Goal: Use online tool/utility: Utilize a website feature to perform a specific function

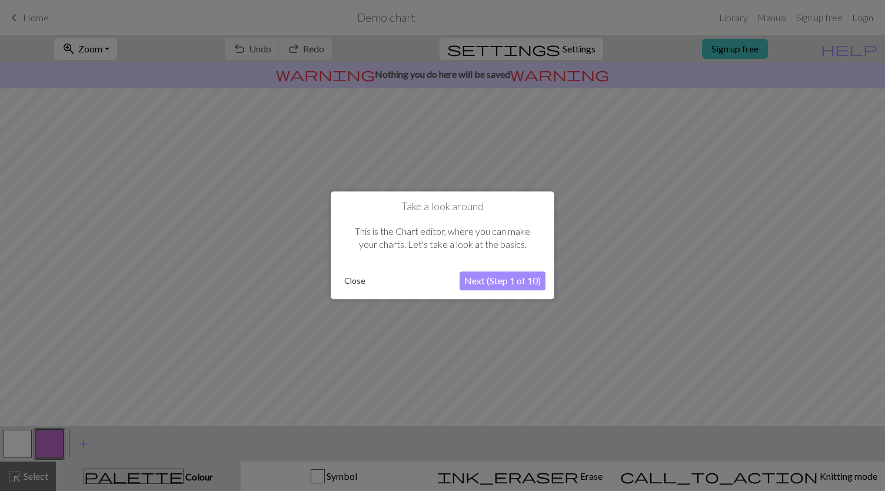
click at [478, 283] on button "Next (Step 1 of 10)" at bounding box center [503, 281] width 86 height 19
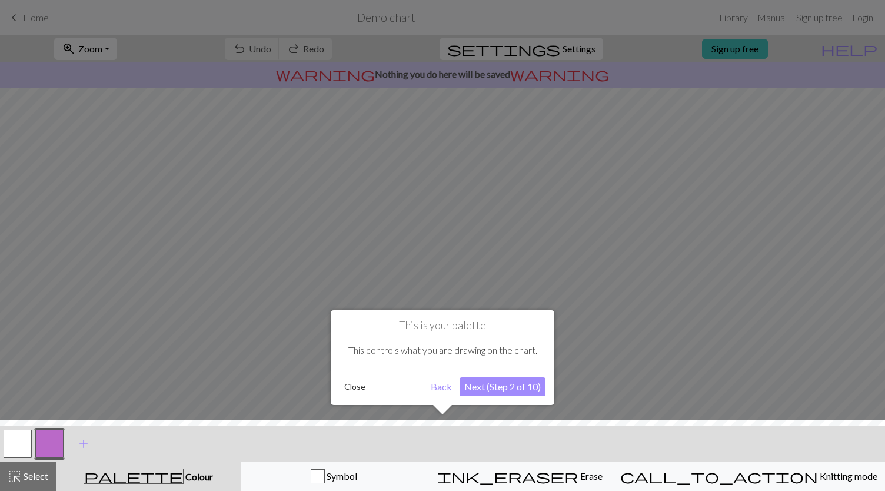
click at [491, 391] on button "Next (Step 2 of 10)" at bounding box center [503, 386] width 86 height 19
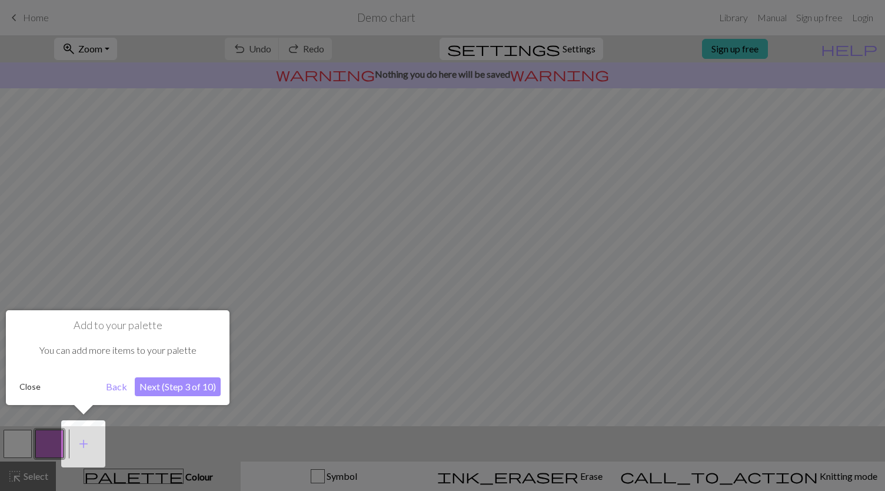
click at [205, 388] on button "Next (Step 3 of 10)" at bounding box center [178, 386] width 86 height 19
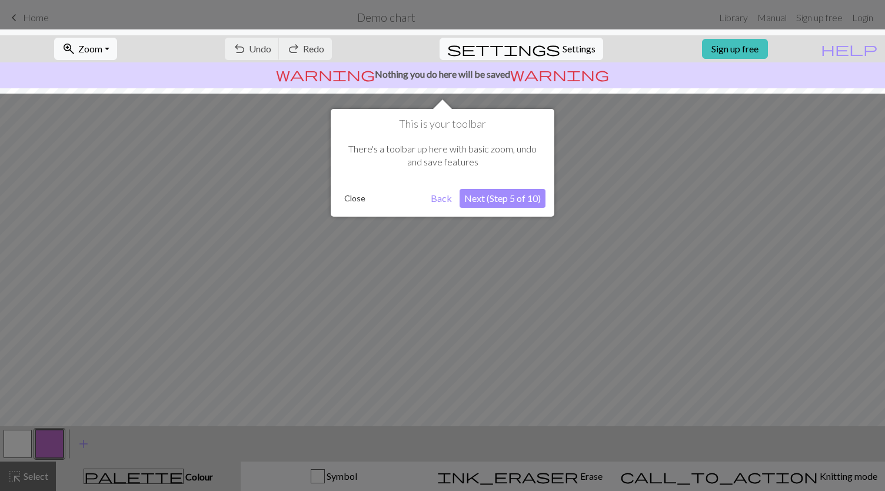
click at [503, 200] on button "Next (Step 5 of 10)" at bounding box center [503, 198] width 86 height 19
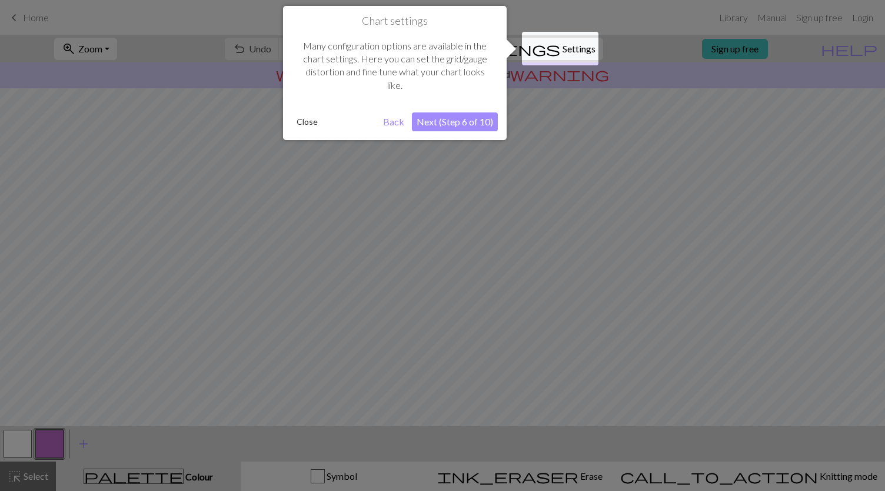
click at [458, 116] on button "Next (Step 6 of 10)" at bounding box center [455, 121] width 86 height 19
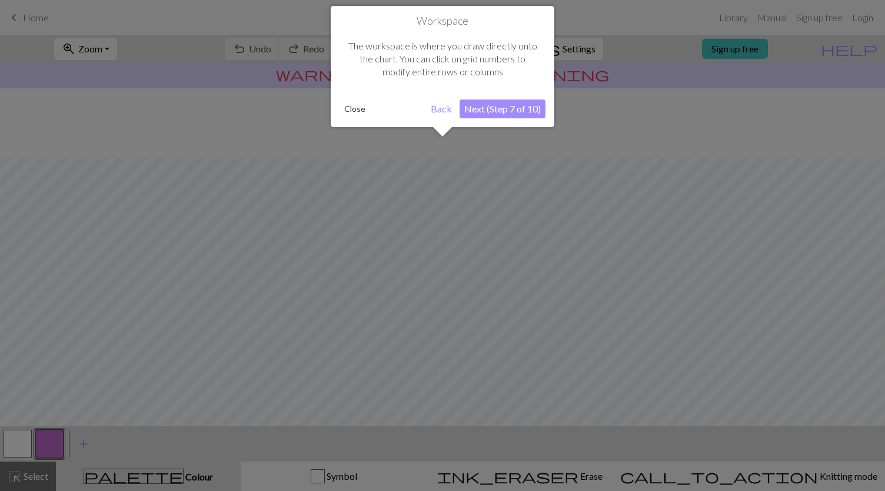
scroll to position [70, 0]
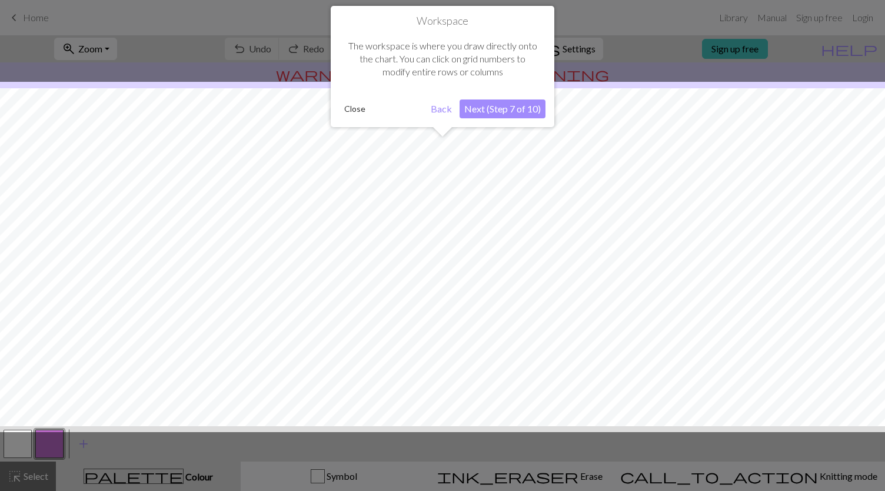
click at [487, 108] on button "Next (Step 7 of 10)" at bounding box center [503, 108] width 86 height 19
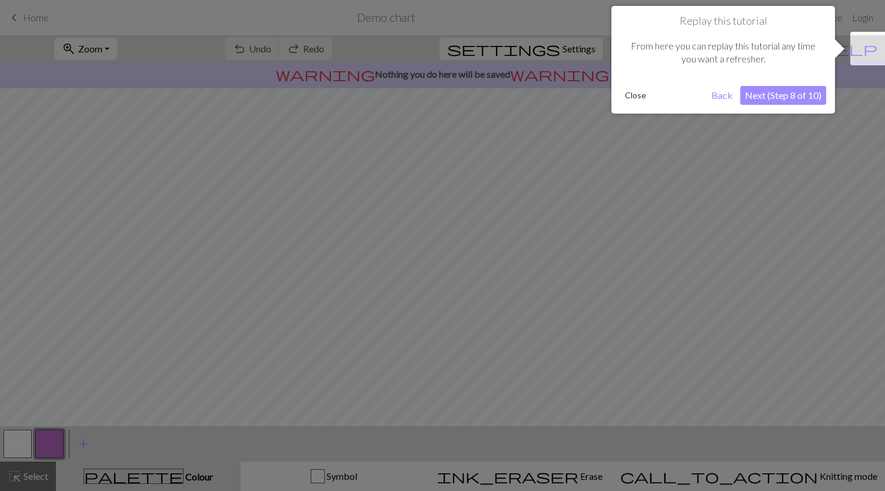
click at [800, 93] on button "Next (Step 8 of 10)" at bounding box center [783, 95] width 86 height 19
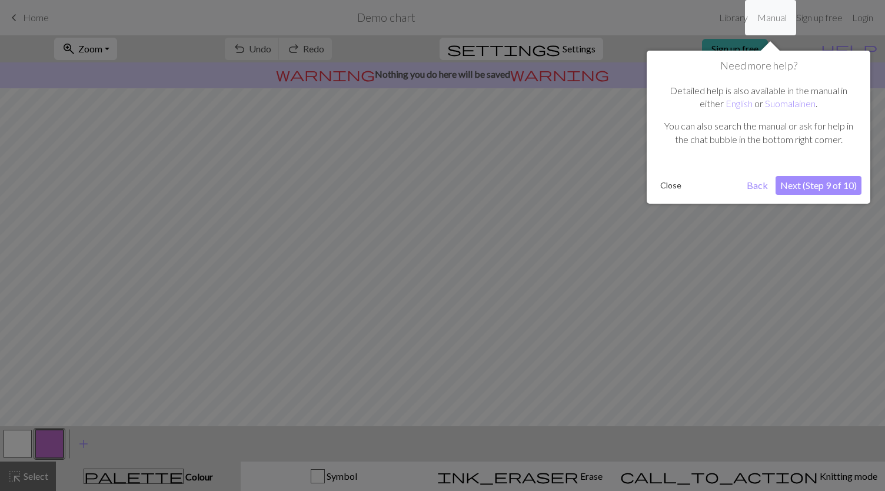
click at [820, 185] on button "Next (Step 9 of 10)" at bounding box center [818, 185] width 86 height 19
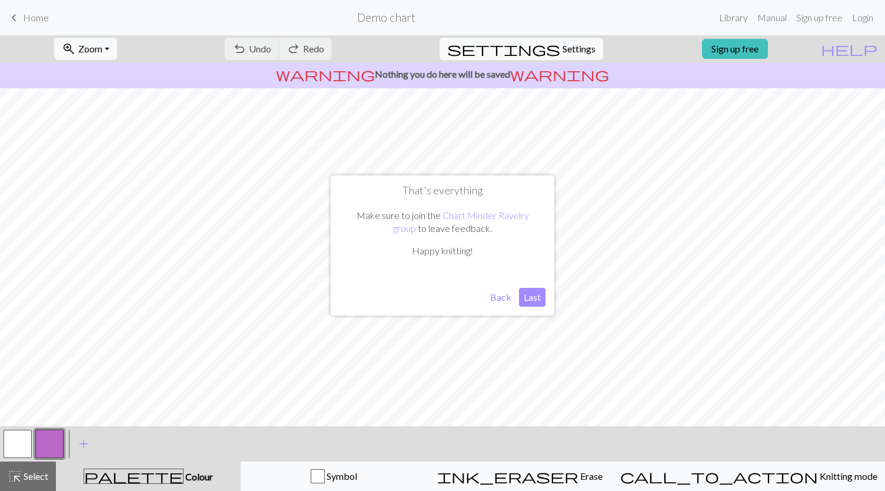
click at [528, 299] on button "Last" at bounding box center [532, 297] width 26 height 19
click at [56, 441] on button "button" at bounding box center [49, 444] width 28 height 28
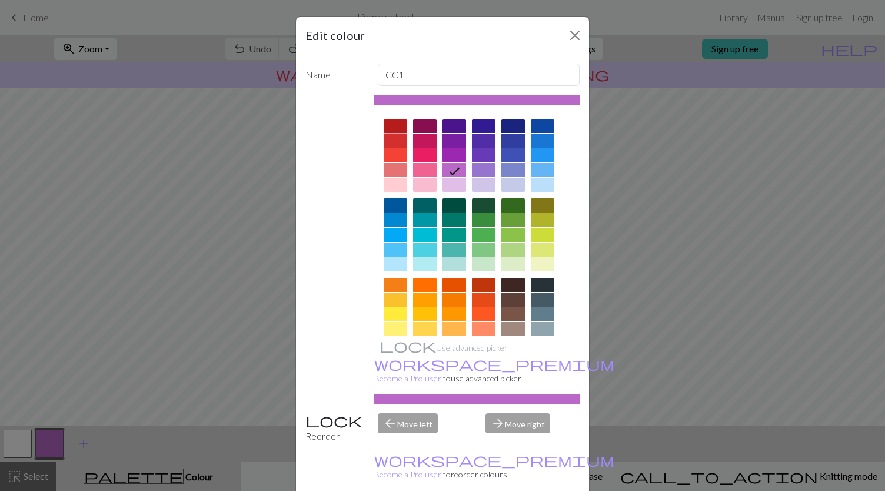
click at [388, 124] on div at bounding box center [396, 126] width 24 height 14
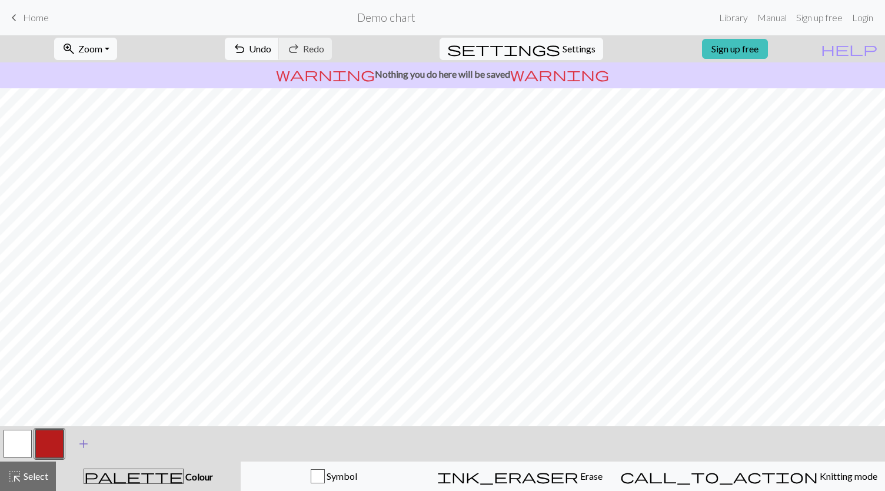
click at [72, 447] on button "add Add a colour" at bounding box center [83, 443] width 29 height 29
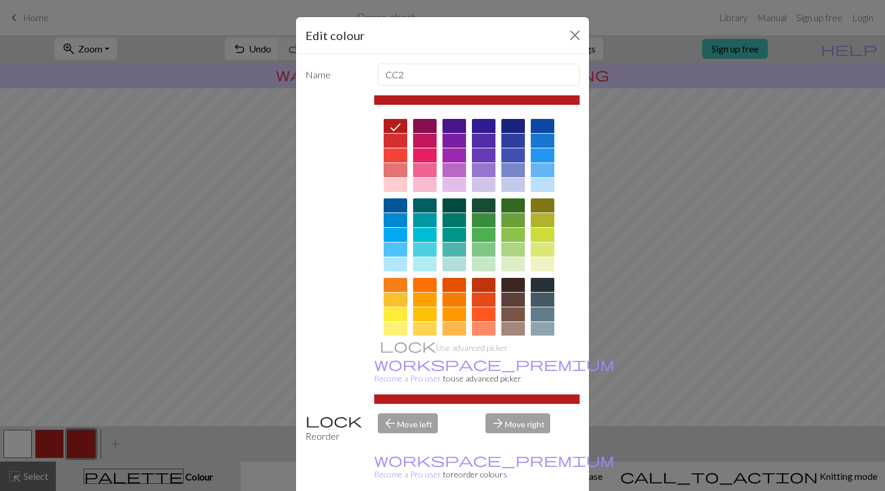
click at [414, 328] on div at bounding box center [425, 329] width 24 height 14
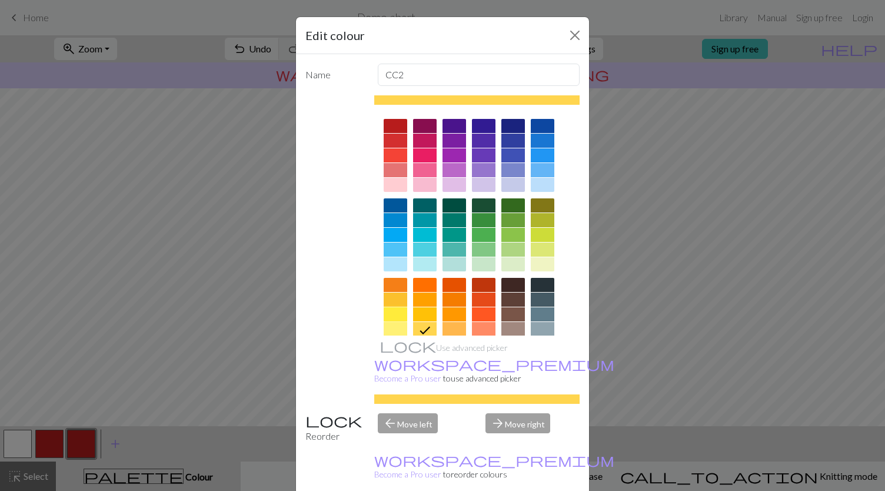
click at [397, 317] on div at bounding box center [396, 314] width 24 height 14
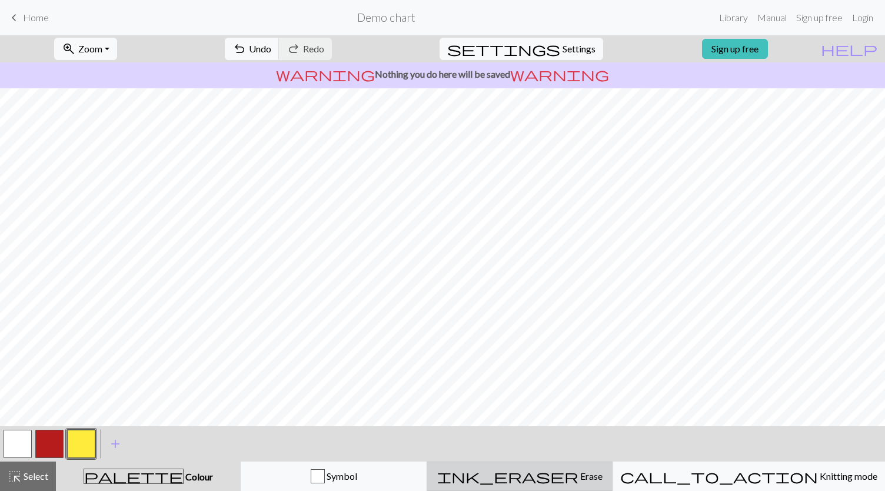
click at [567, 481] on span "ink_eraser" at bounding box center [507, 476] width 141 height 16
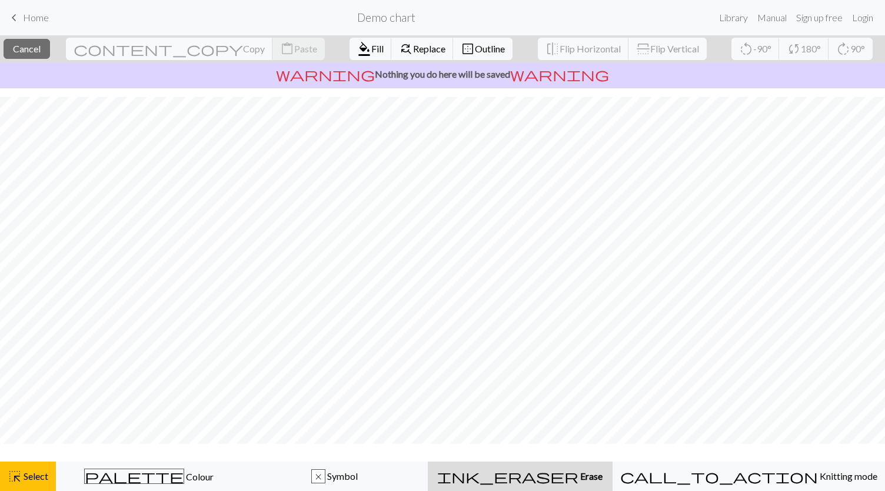
scroll to position [65, 0]
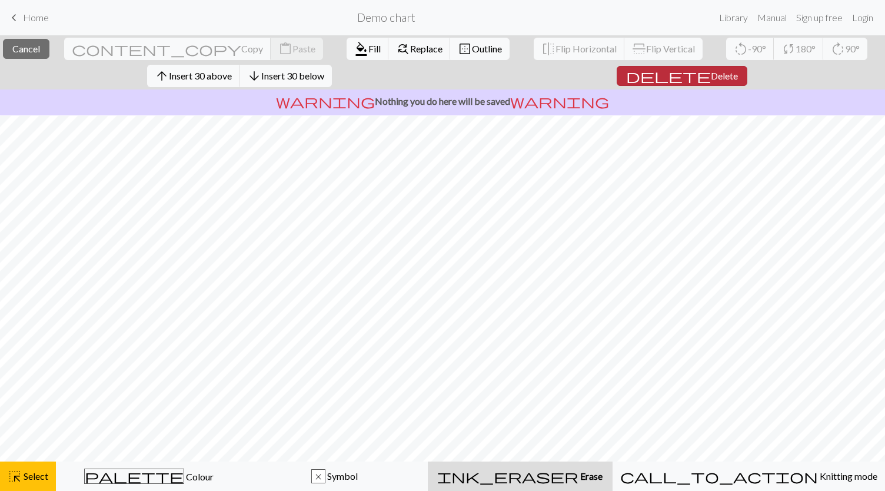
click at [711, 70] on span "Delete" at bounding box center [724, 75] width 27 height 11
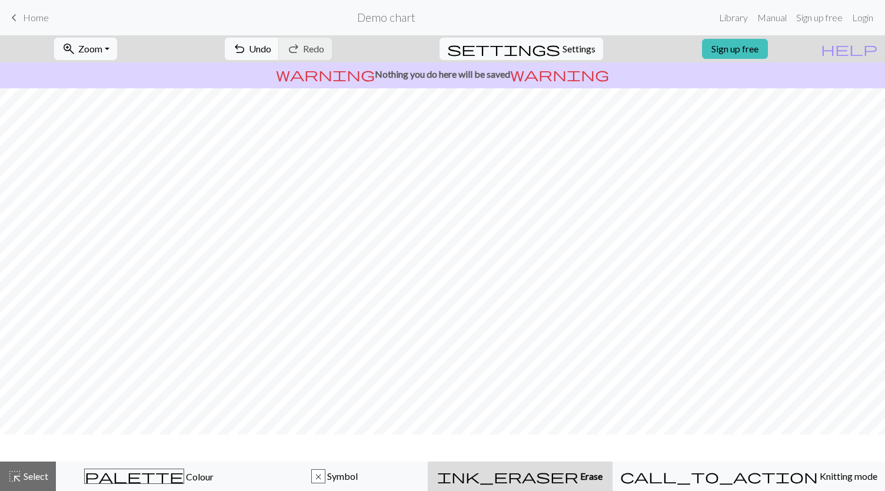
scroll to position [0, 0]
click at [562, 48] on span "Settings" at bounding box center [578, 49] width 33 height 14
select select "aran"
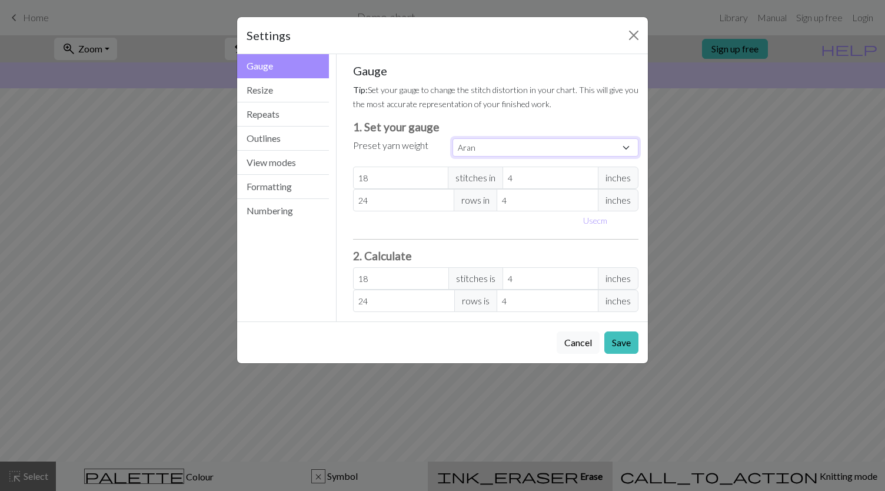
click at [486, 148] on select "Custom Square Lace Light Fingering Fingering Sport Double knit Worsted Aran Bul…" at bounding box center [545, 147] width 186 height 18
drag, startPoint x: 396, startPoint y: 178, endPoint x: 349, endPoint y: 177, distance: 47.1
click at [349, 177] on div "Gauge Tip: Set your gauge to change the stitch distortion in your chart. This w…" at bounding box center [496, 187] width 305 height 267
type input "2"
select select "custom"
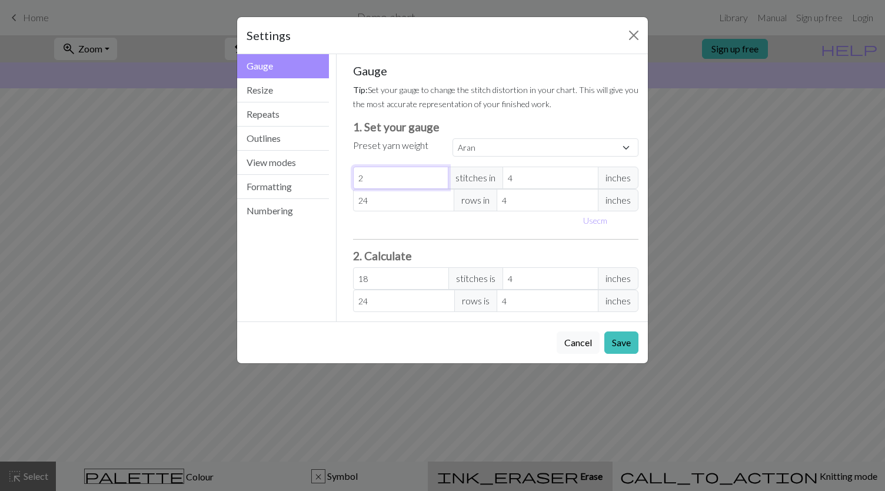
type input "2"
type input "22"
drag, startPoint x: 404, startPoint y: 203, endPoint x: 312, endPoint y: 203, distance: 91.8
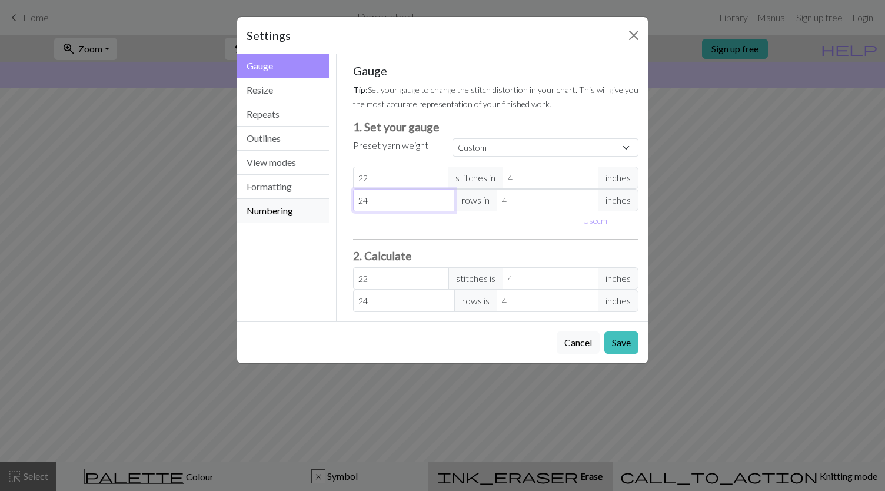
click at [312, 203] on div "Gauge Gauge Resize Repeats Outlines View modes Formatting Numbering Gauge Resiz…" at bounding box center [442, 187] width 425 height 267
type input "3"
type input "30"
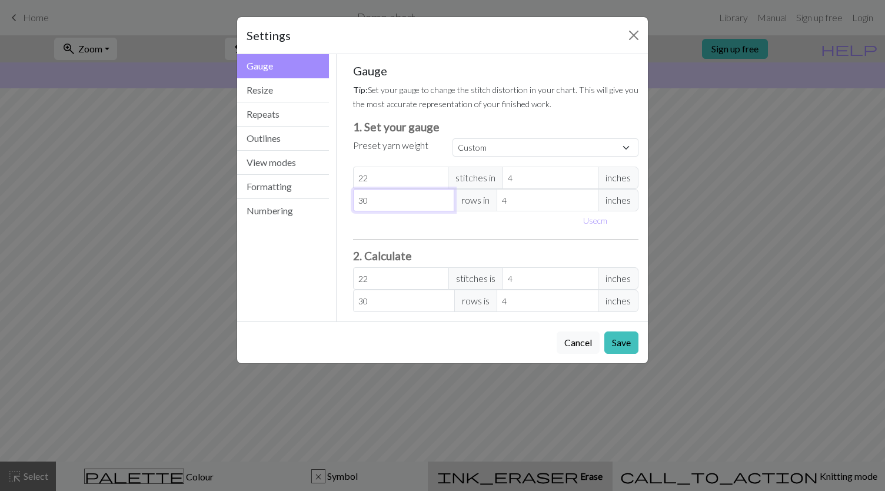
type input "30"
click at [546, 223] on div "Use cm" at bounding box center [496, 220] width 300 height 18
click at [602, 219] on button "Use cm" at bounding box center [595, 220] width 35 height 18
type input "10.16"
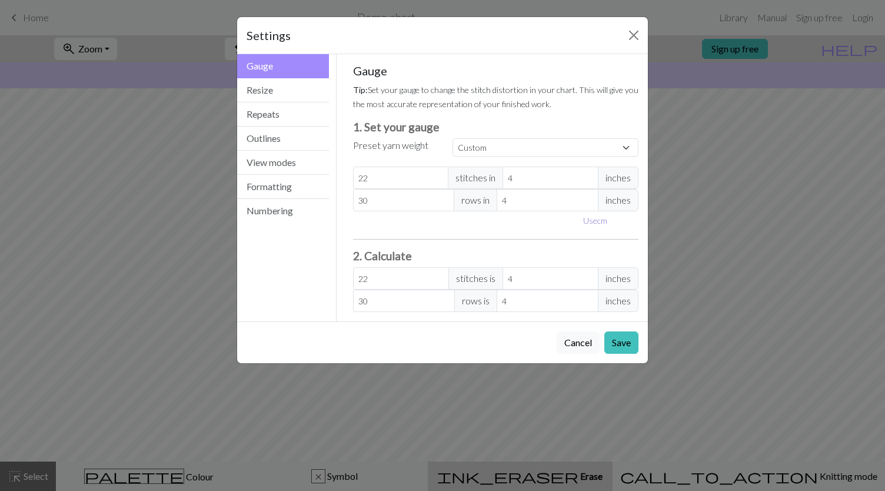
type input "10.16"
drag, startPoint x: 541, startPoint y: 277, endPoint x: 508, endPoint y: 275, distance: 32.4
click at [509, 275] on input "10.16" at bounding box center [560, 278] width 102 height 22
type input "4.33"
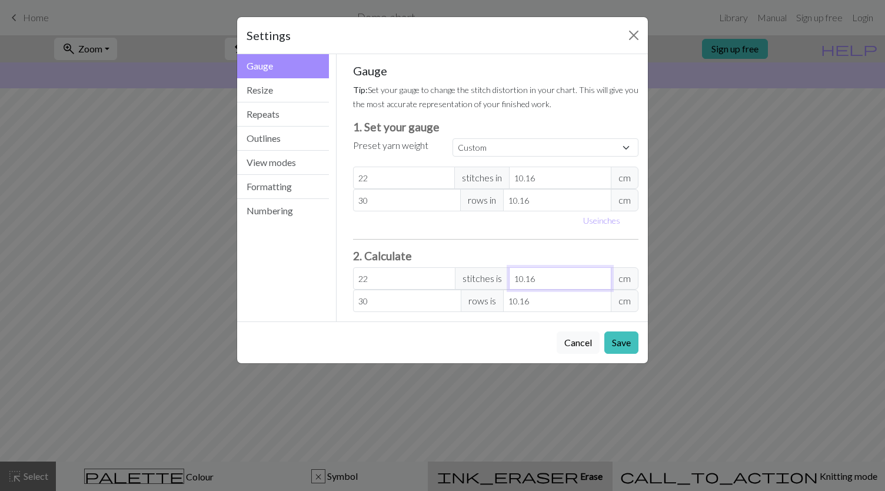
type input "2"
type input "43.31"
type input "20"
drag, startPoint x: 540, startPoint y: 299, endPoint x: 501, endPoint y: 294, distance: 39.1
click at [501, 294] on div "30 rows is 10.16 cm" at bounding box center [496, 300] width 286 height 22
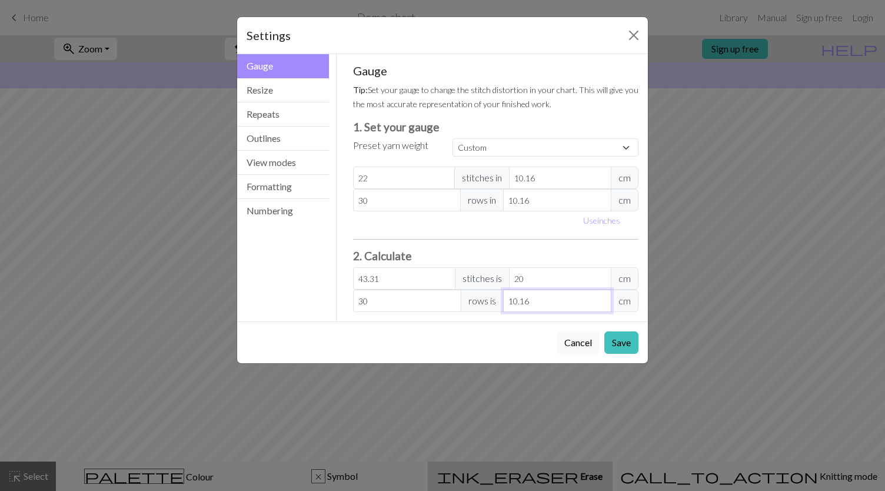
type input "2.95"
type input "1"
type input "53.15"
type input "18"
click at [259, 99] on button "Resize" at bounding box center [283, 90] width 92 height 24
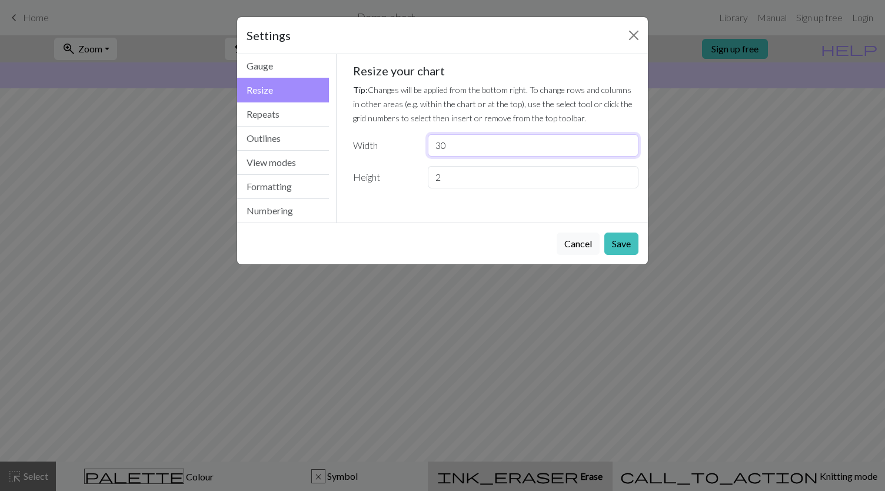
click at [465, 141] on input "30" at bounding box center [533, 145] width 211 height 22
click at [292, 81] on button "Resize" at bounding box center [283, 90] width 92 height 25
click at [292, 69] on button "Gauge" at bounding box center [283, 66] width 92 height 24
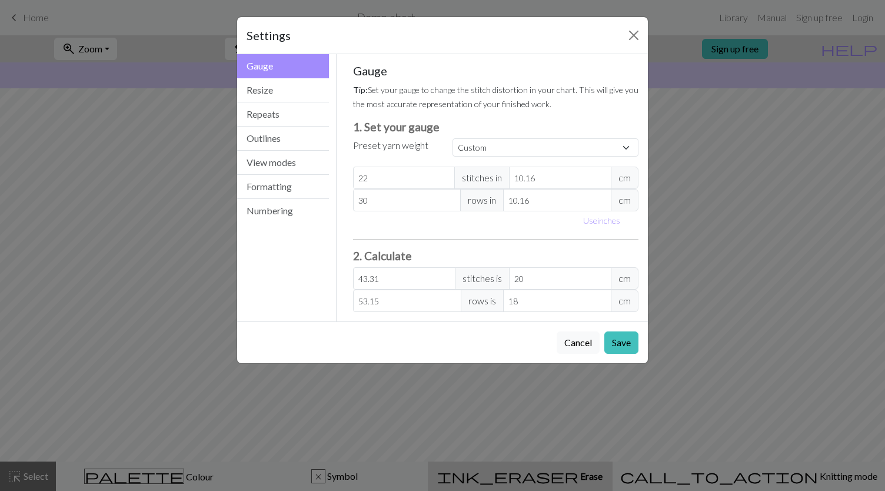
click at [643, 343] on div "Cancel Save" at bounding box center [442, 342] width 411 height 42
click at [633, 338] on button "Save" at bounding box center [621, 342] width 34 height 22
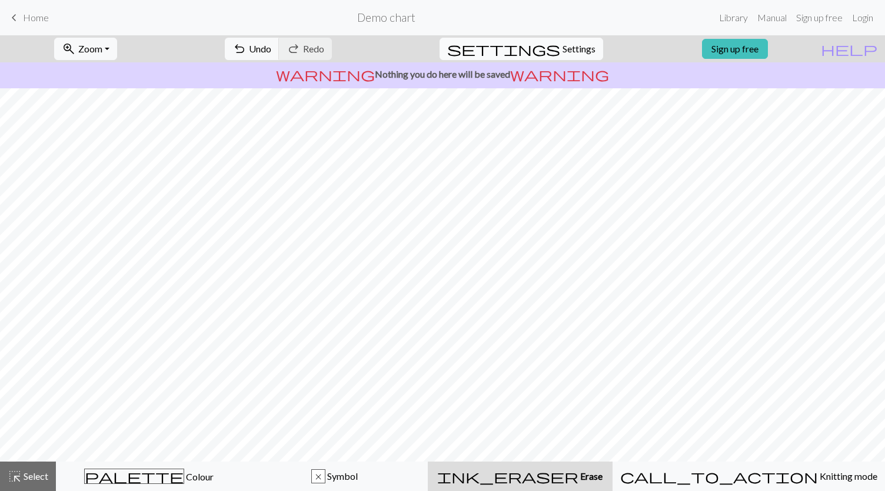
click at [577, 55] on span "Settings" at bounding box center [578, 49] width 33 height 14
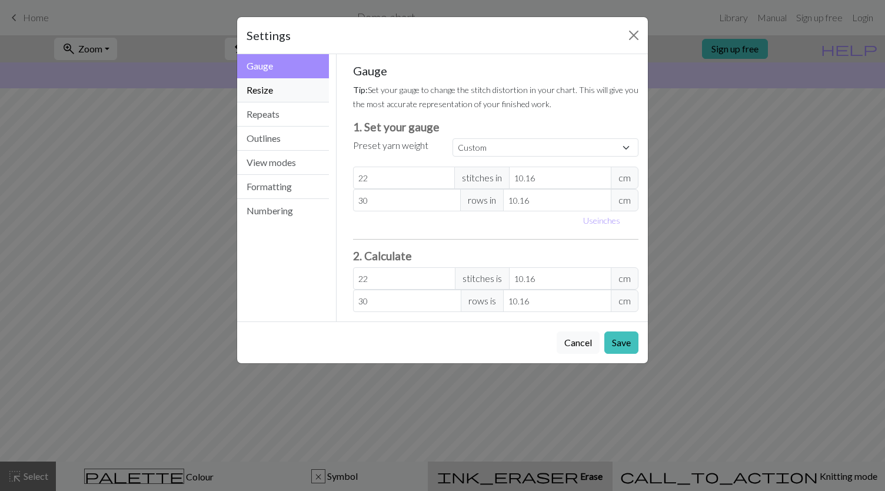
click at [281, 96] on button "Resize" at bounding box center [283, 90] width 92 height 24
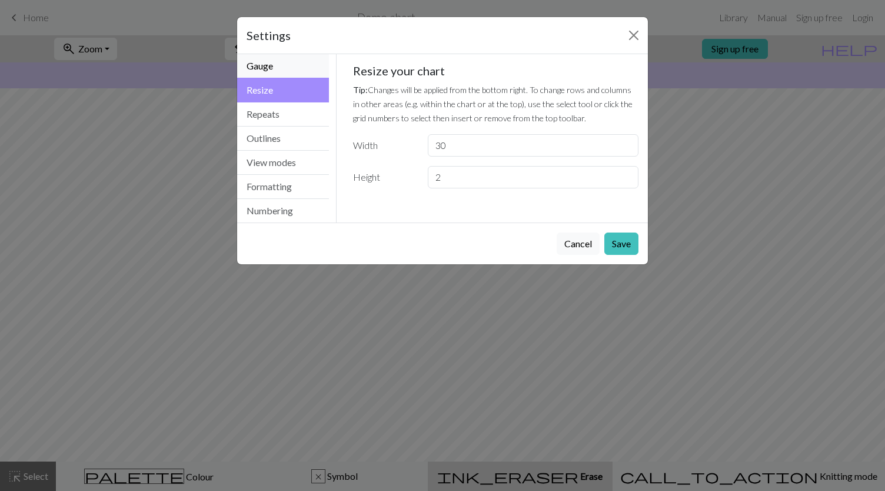
click at [293, 71] on button "Gauge" at bounding box center [283, 66] width 92 height 24
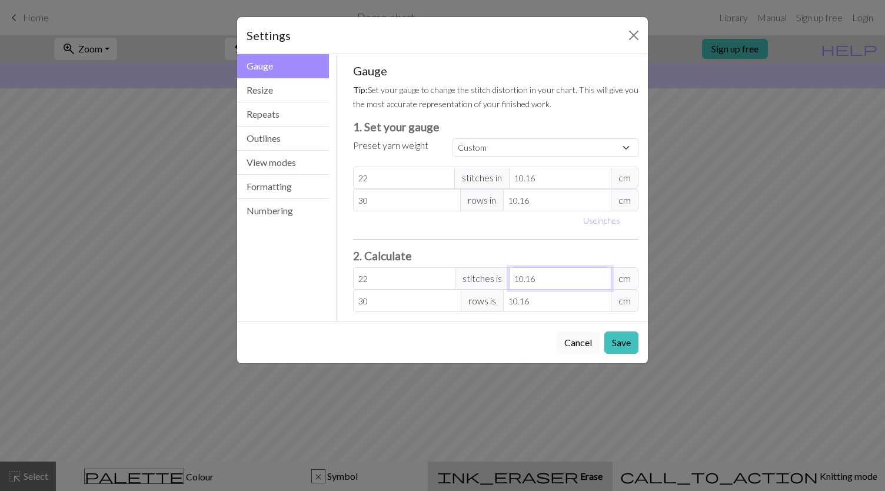
drag, startPoint x: 551, startPoint y: 276, endPoint x: 497, endPoint y: 274, distance: 54.2
click at [497, 274] on div "22 stitches is 10.16 cm" at bounding box center [496, 278] width 286 height 22
type input "4.33"
type input "2"
type input "43.31"
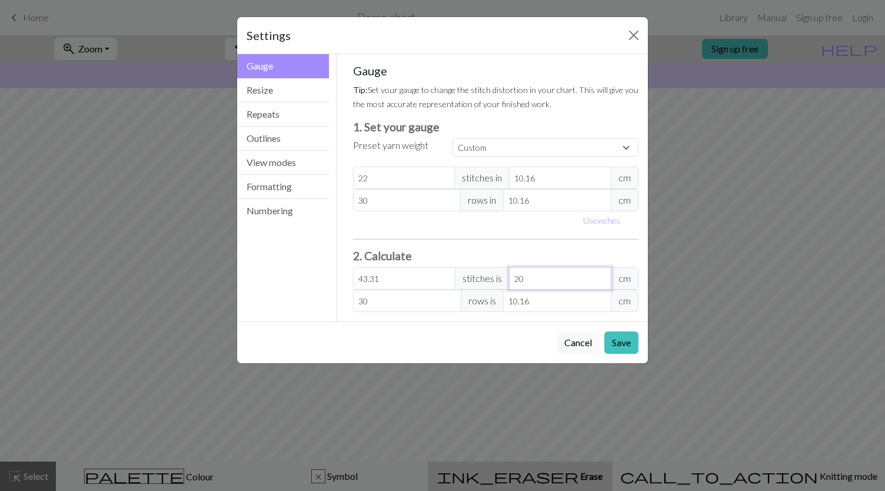
type input "20"
drag, startPoint x: 535, startPoint y: 297, endPoint x: 499, endPoint y: 295, distance: 36.6
click at [499, 295] on div "30 rows is 10.16 cm" at bounding box center [496, 300] width 286 height 22
type input "2.95"
type input "18"
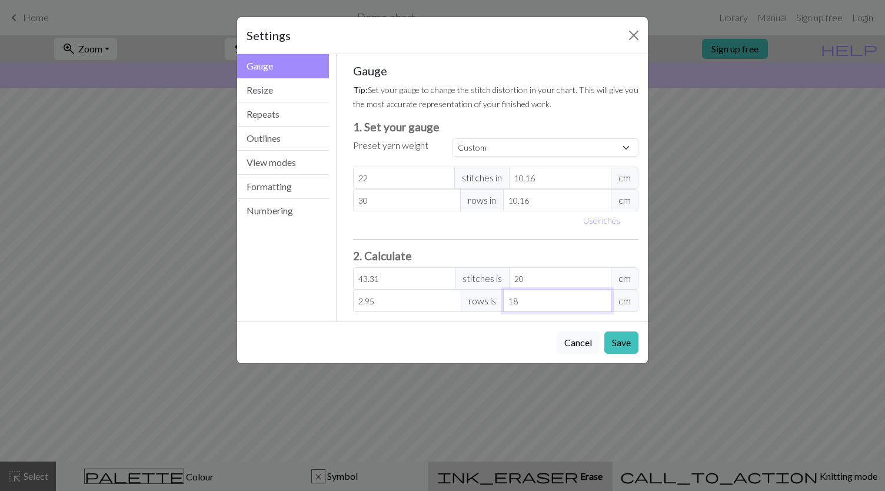
type input "53.15"
type input "18"
click at [281, 89] on button "Resize" at bounding box center [283, 90] width 92 height 24
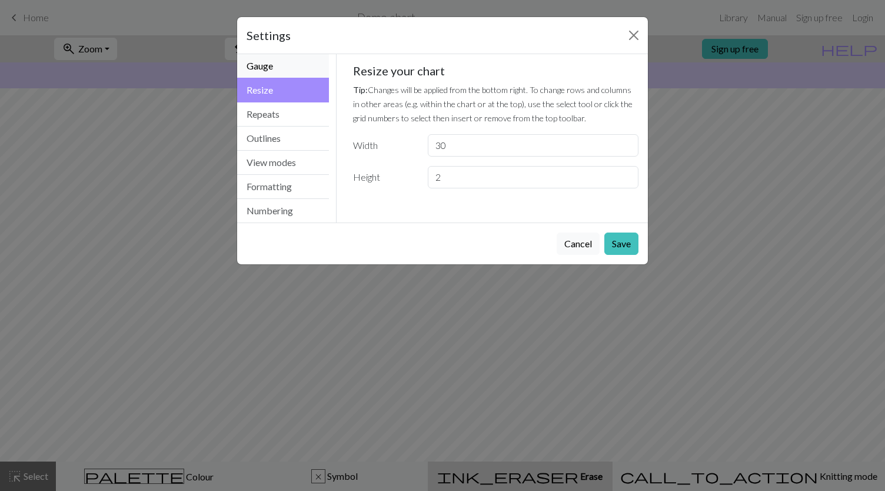
click at [262, 76] on button "Gauge" at bounding box center [283, 66] width 92 height 24
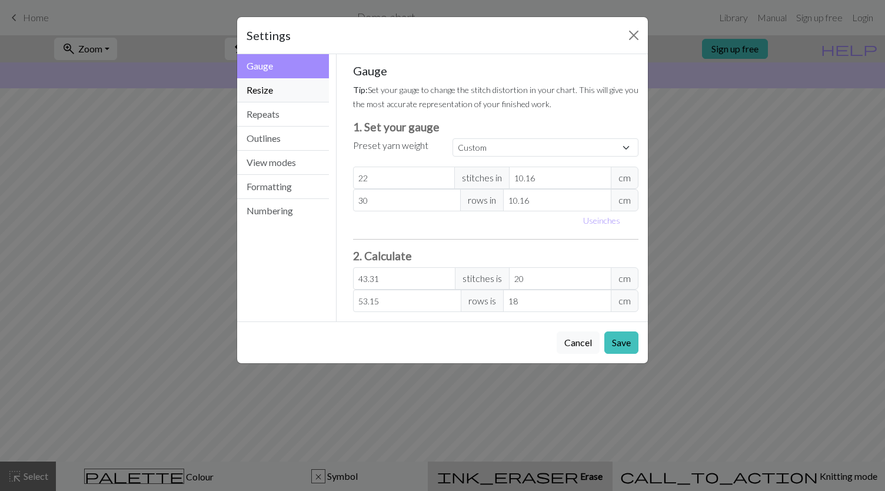
click at [265, 95] on button "Resize" at bounding box center [283, 90] width 92 height 24
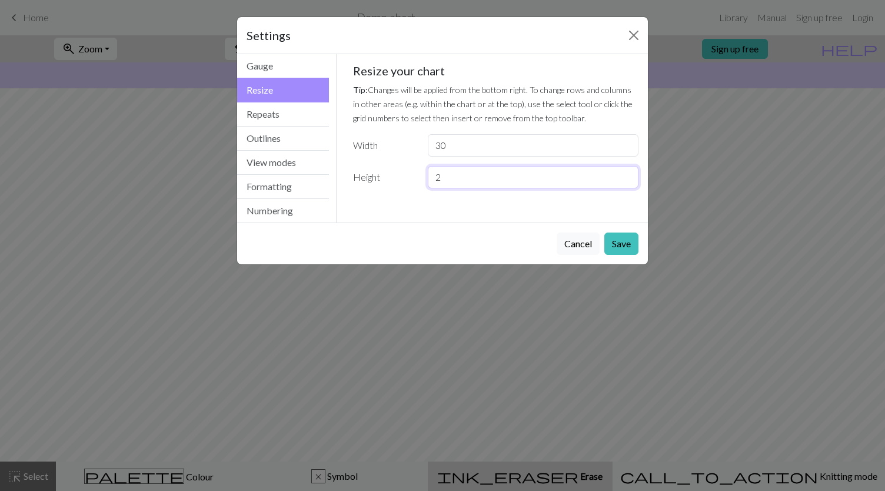
drag, startPoint x: 444, startPoint y: 175, endPoint x: 419, endPoint y: 173, distance: 24.8
click at [419, 173] on div "Height 2" at bounding box center [496, 177] width 300 height 22
click at [277, 66] on button "Gauge" at bounding box center [283, 66] width 92 height 24
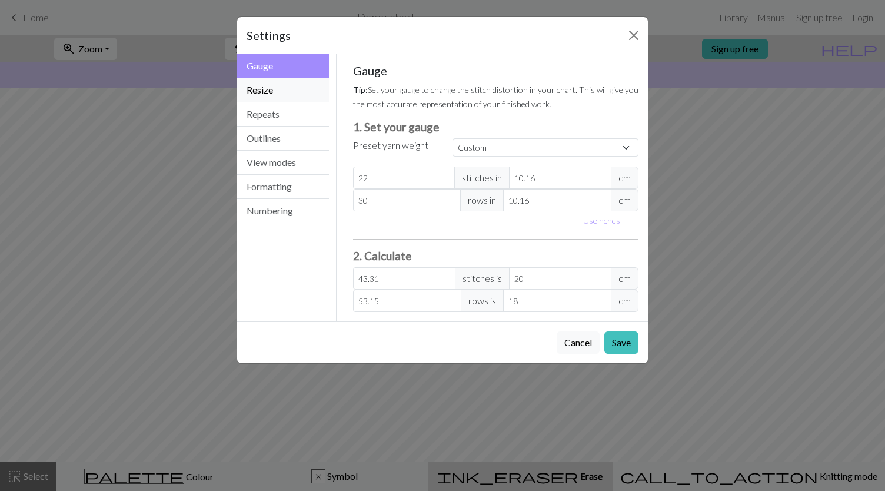
click at [275, 83] on button "Resize" at bounding box center [283, 90] width 92 height 24
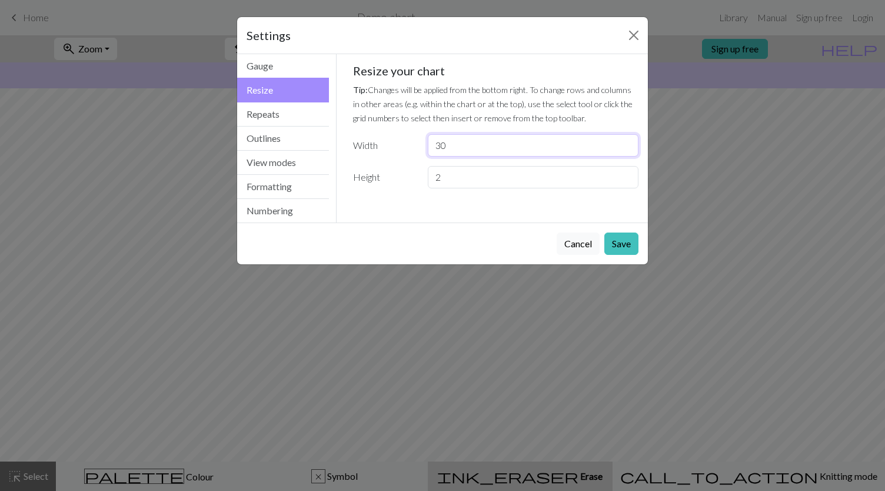
drag, startPoint x: 465, startPoint y: 138, endPoint x: 431, endPoint y: 142, distance: 34.4
click at [431, 142] on input "30" at bounding box center [533, 145] width 211 height 22
type input "43"
drag, startPoint x: 450, startPoint y: 172, endPoint x: 427, endPoint y: 169, distance: 22.6
click at [428, 169] on input "2" at bounding box center [533, 177] width 211 height 22
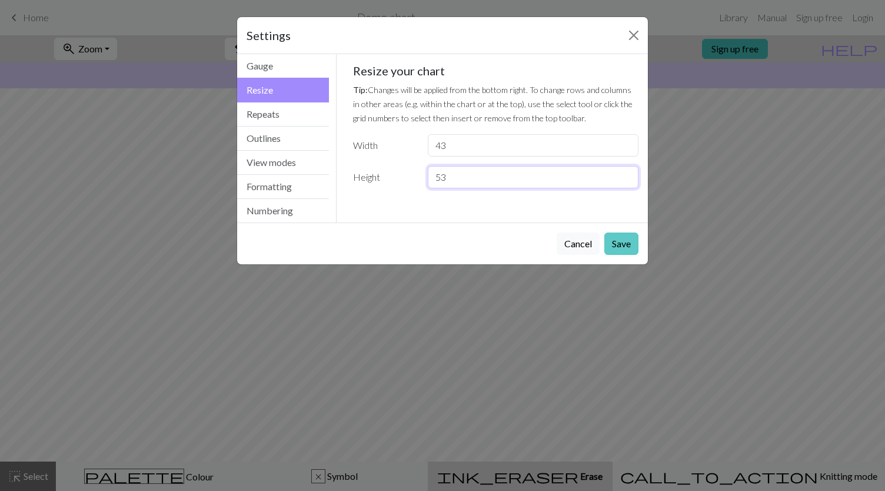
type input "53"
click at [621, 241] on button "Save" at bounding box center [621, 243] width 34 height 22
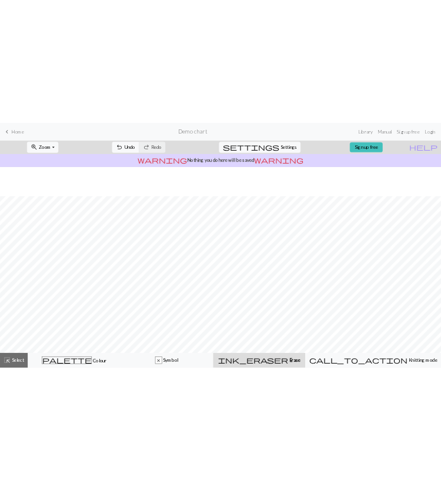
scroll to position [59, 0]
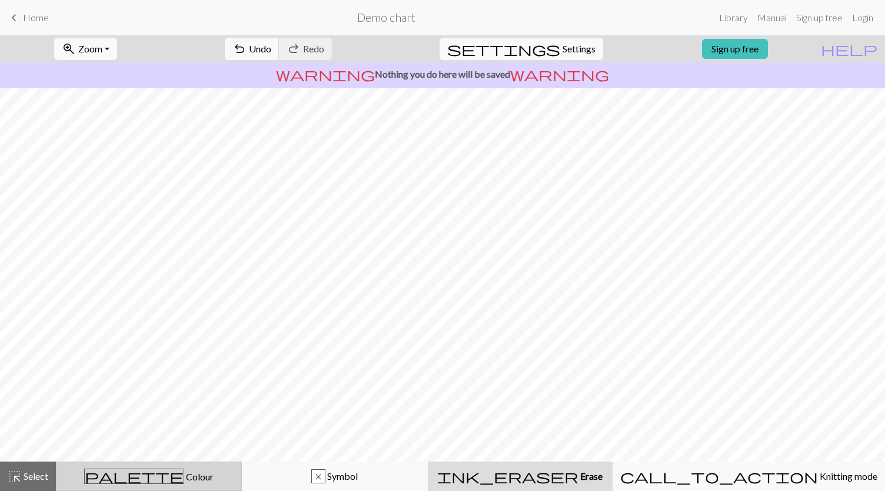
click at [122, 486] on button "palette Colour Colour" at bounding box center [149, 475] width 186 height 29
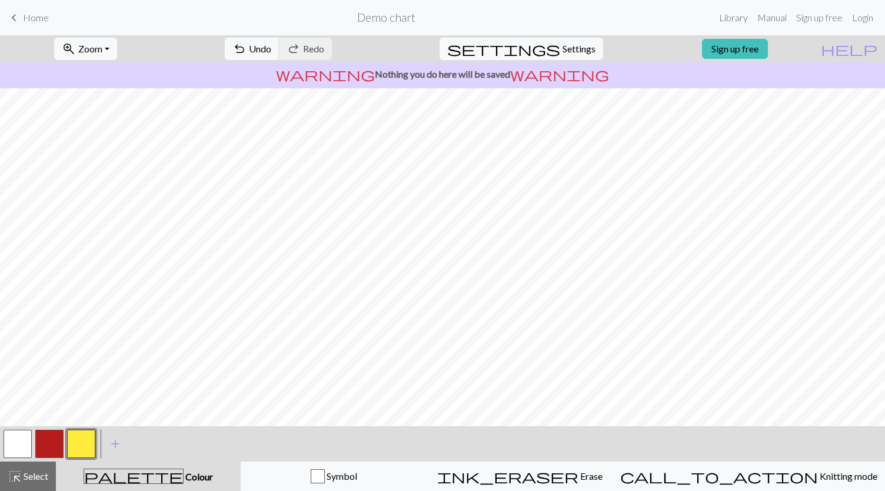
click at [38, 448] on button "button" at bounding box center [49, 444] width 28 height 28
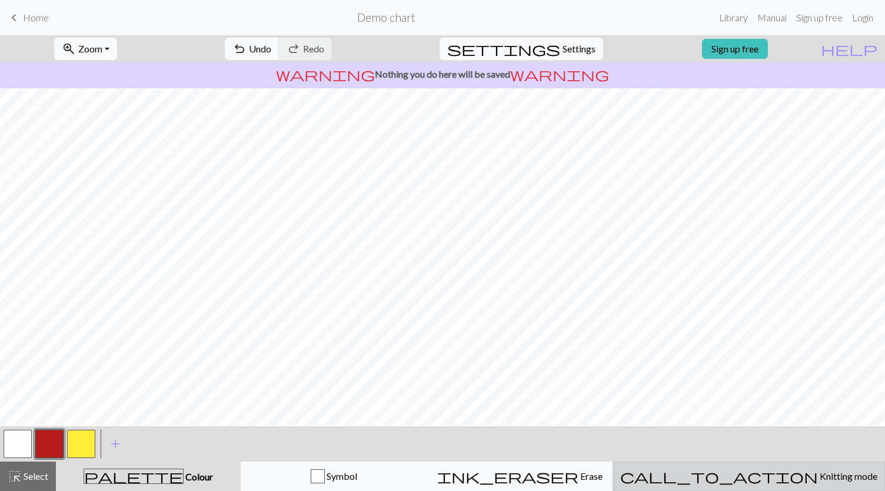
click at [735, 478] on div "call_to_action Knitting mode Knitting mode" at bounding box center [748, 476] width 257 height 14
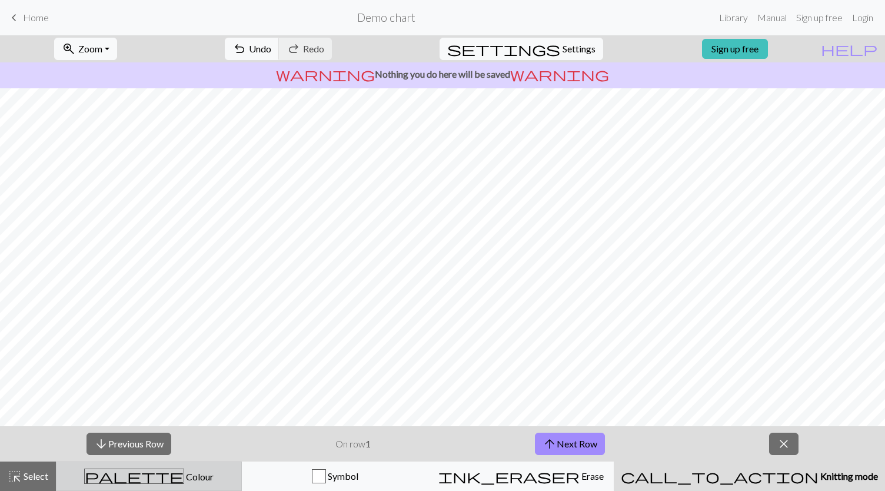
click at [138, 474] on span "palette" at bounding box center [134, 476] width 99 height 16
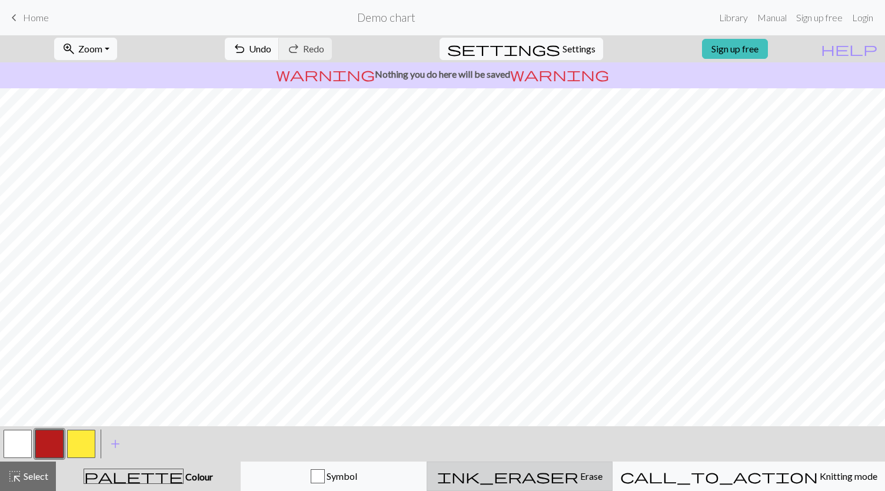
click at [568, 481] on span "ink_eraser" at bounding box center [507, 476] width 141 height 16
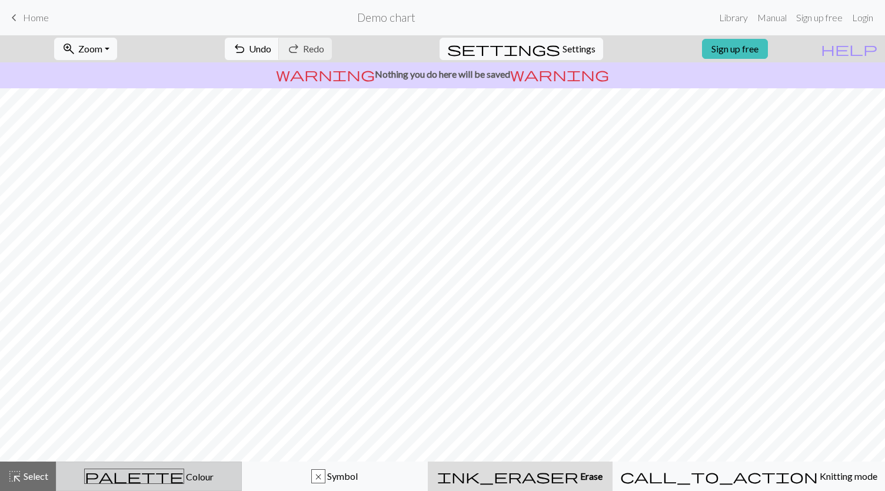
click at [121, 472] on div "palette Colour Colour" at bounding box center [149, 475] width 171 height 15
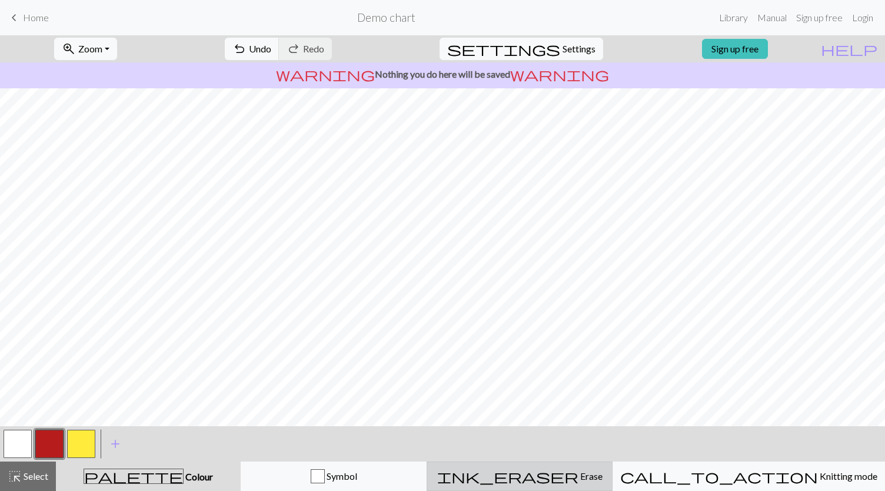
click at [534, 478] on div "ink_eraser Erase Erase" at bounding box center [519, 476] width 171 height 14
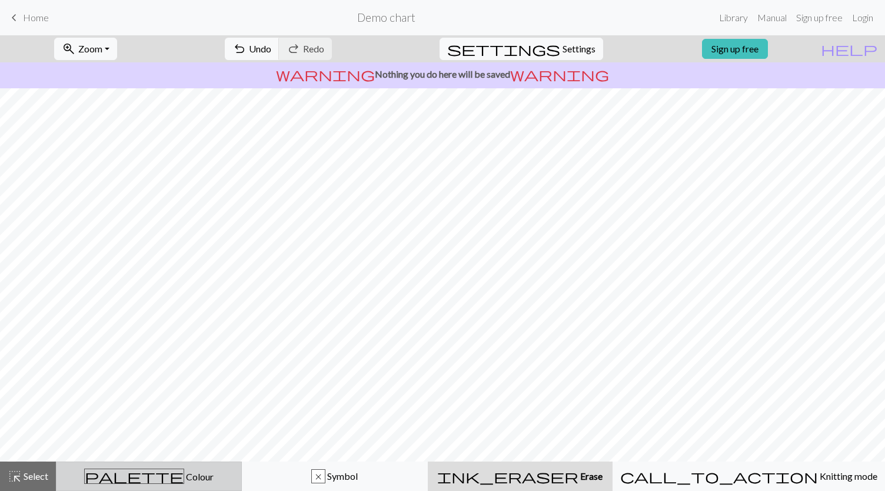
click at [184, 477] on span "Colour" at bounding box center [198, 476] width 29 height 11
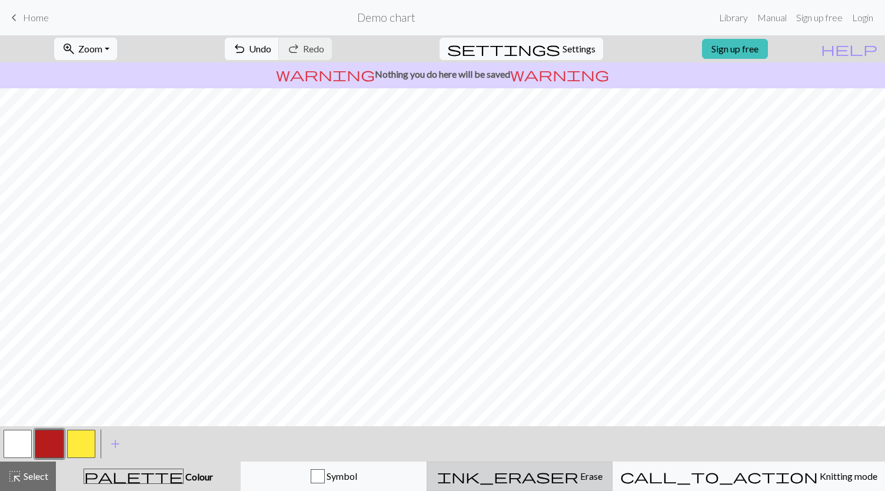
click at [525, 477] on div "ink_eraser Erase Erase" at bounding box center [519, 476] width 171 height 14
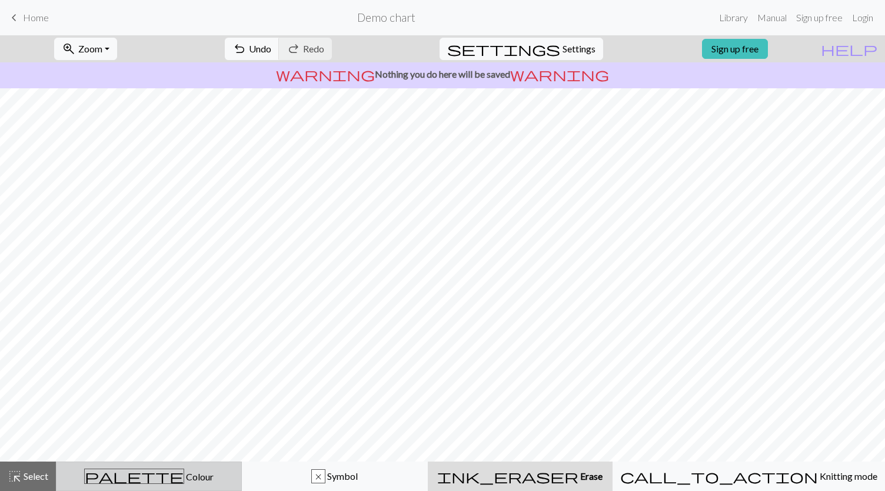
click at [150, 479] on span "palette" at bounding box center [134, 476] width 99 height 16
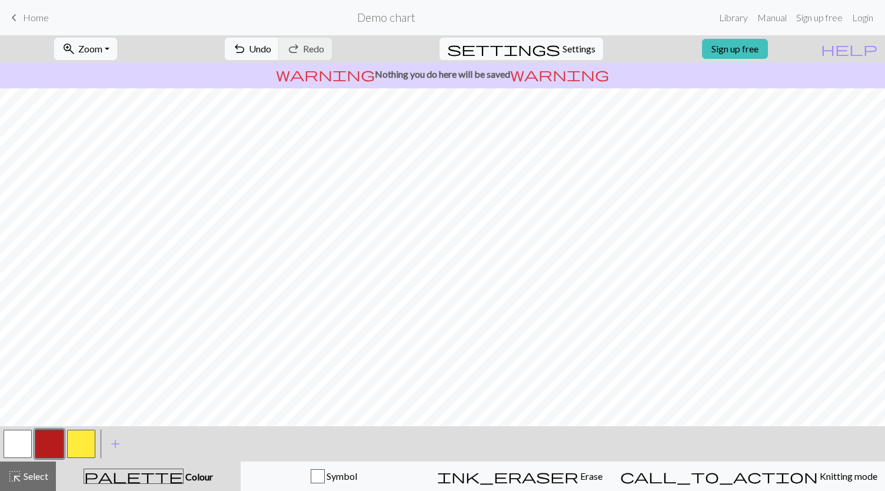
click at [54, 444] on button "button" at bounding box center [49, 444] width 28 height 28
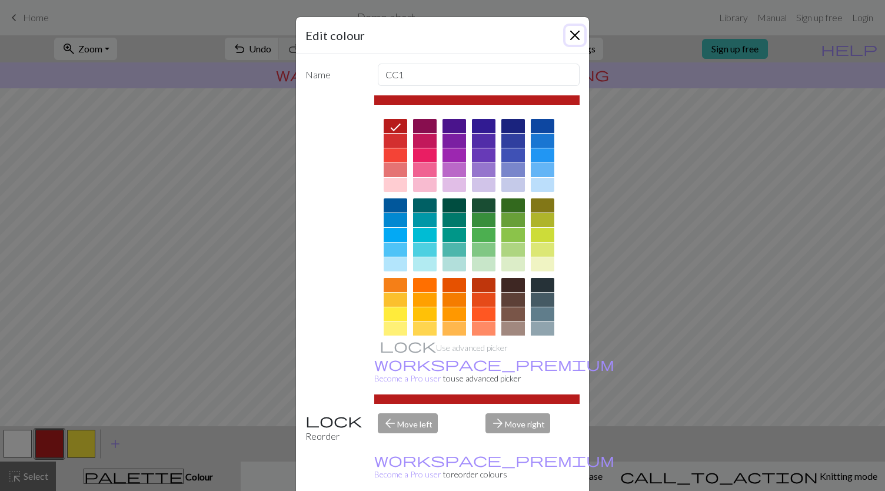
click at [571, 39] on button "Close" at bounding box center [574, 35] width 19 height 19
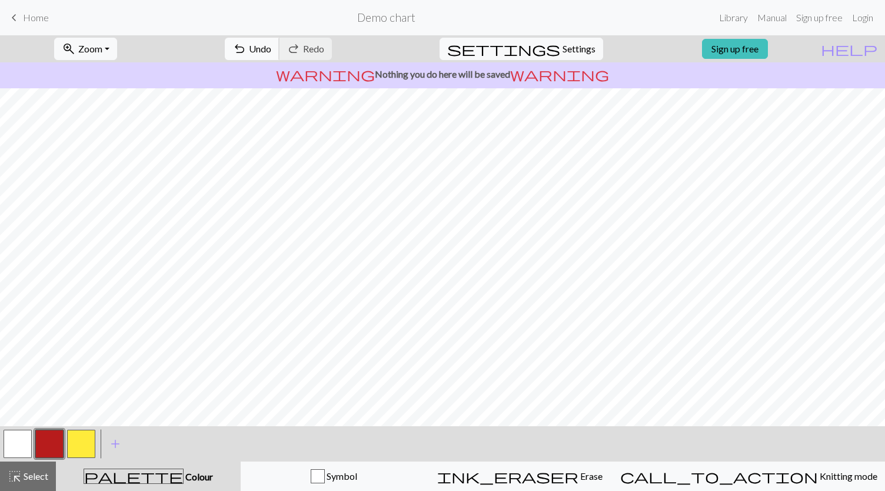
click at [271, 51] on span "Undo" at bounding box center [260, 48] width 22 height 11
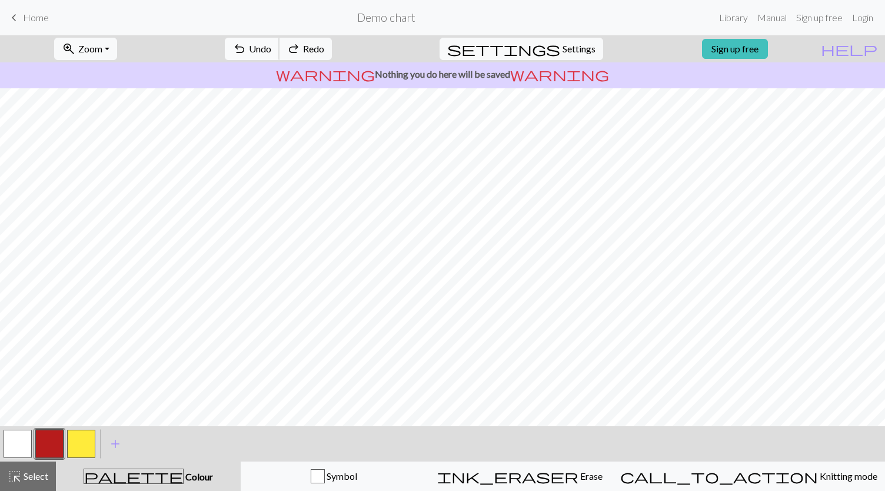
click at [271, 51] on span "Undo" at bounding box center [260, 48] width 22 height 11
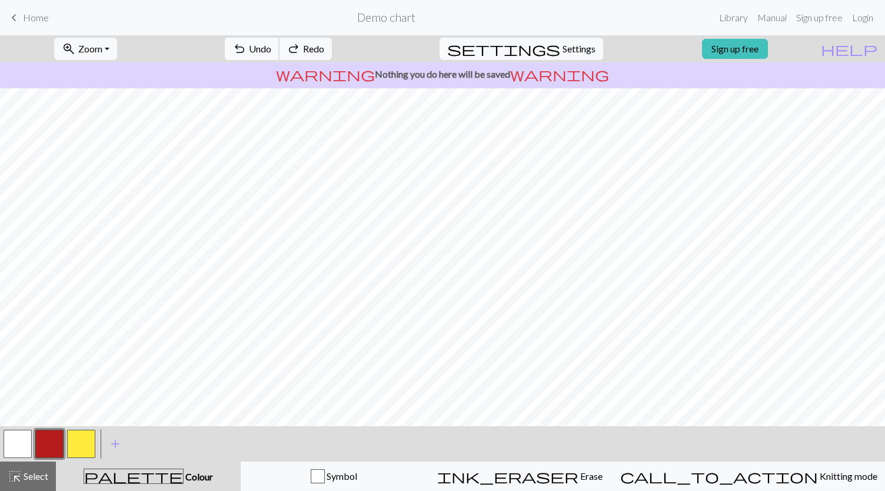
click at [271, 51] on span "Undo" at bounding box center [260, 48] width 22 height 11
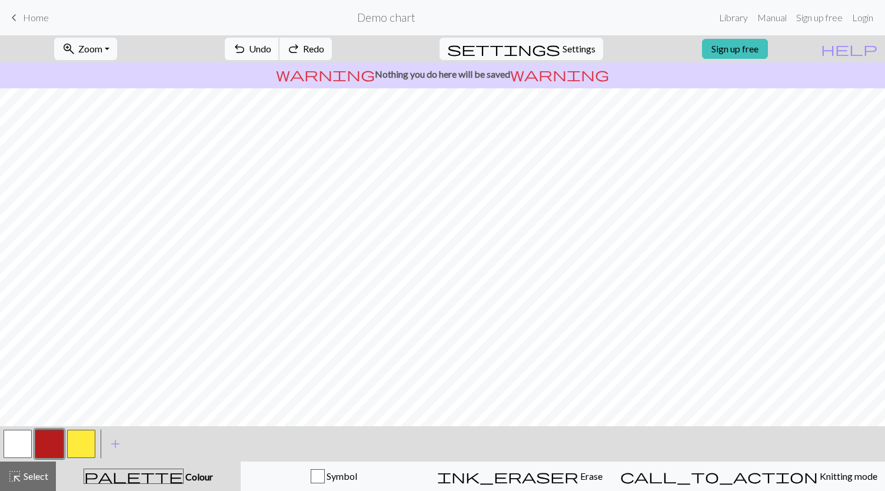
click at [271, 51] on span "Undo" at bounding box center [260, 48] width 22 height 11
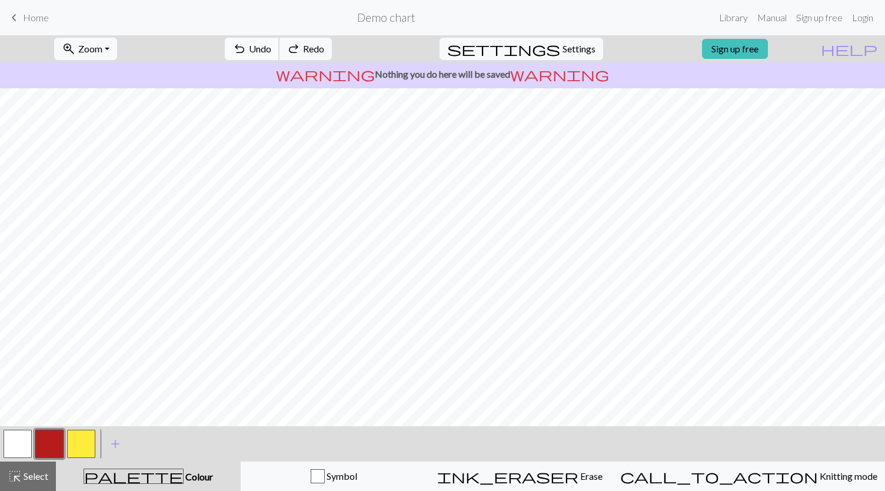
click at [271, 51] on span "Undo" at bounding box center [260, 48] width 22 height 11
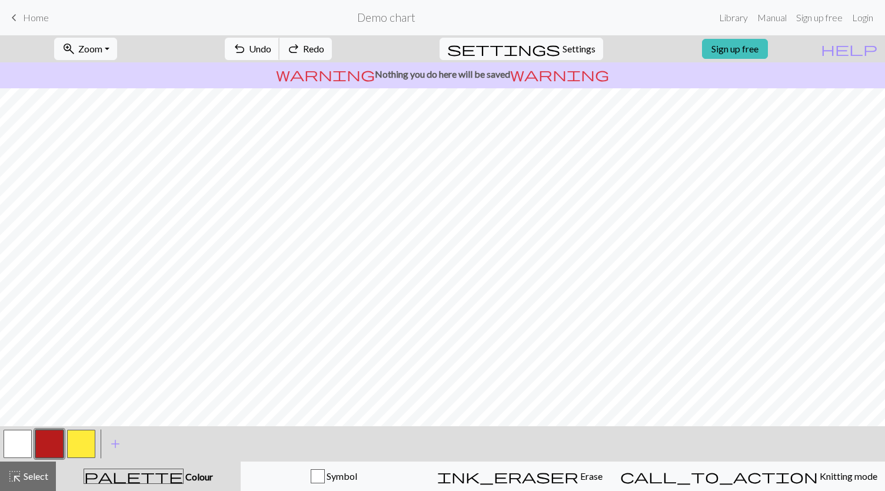
click at [271, 51] on span "Undo" at bounding box center [260, 48] width 22 height 11
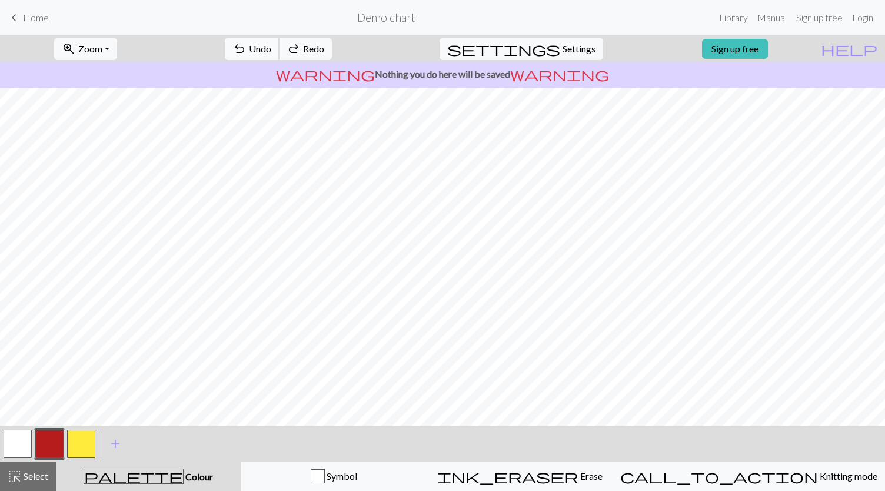
click at [271, 51] on span "Undo" at bounding box center [260, 48] width 22 height 11
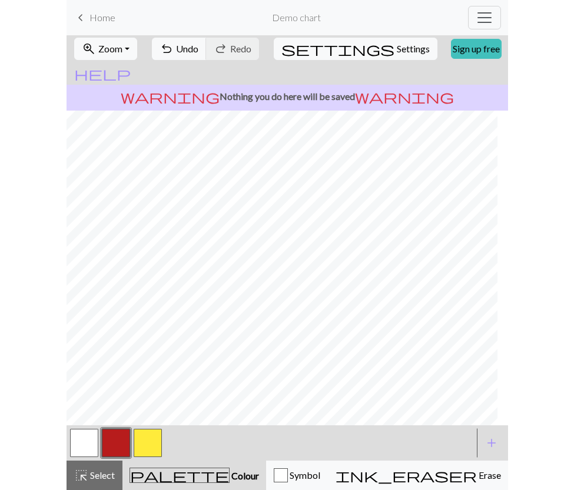
scroll to position [59, 35]
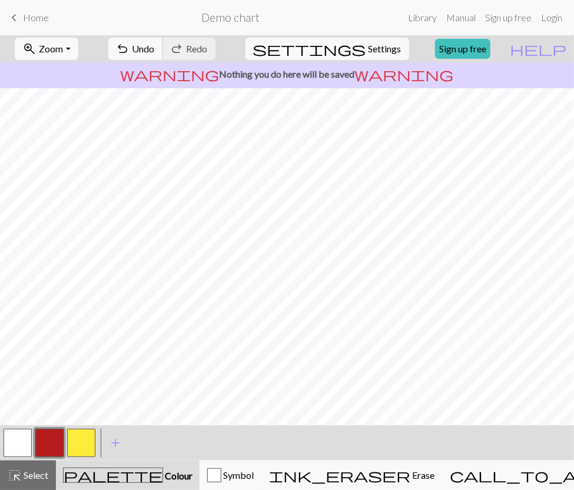
click at [155, 48] on span "Undo" at bounding box center [143, 48] width 22 height 11
click at [163, 49] on button "undo Undo Undo" at bounding box center [135, 49] width 55 height 22
click at [130, 49] on span "undo" at bounding box center [123, 49] width 14 height 16
click at [155, 54] on span "Undo" at bounding box center [143, 48] width 22 height 11
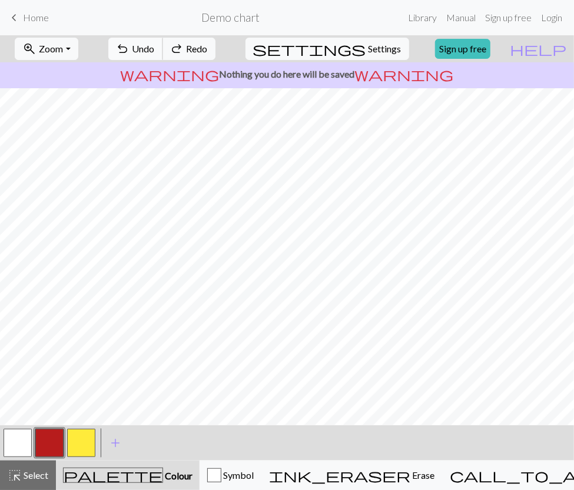
click at [155, 54] on span "Undo" at bounding box center [143, 48] width 22 height 11
click at [155, 47] on span "Undo" at bounding box center [143, 48] width 22 height 11
click at [130, 49] on span "undo" at bounding box center [123, 49] width 14 height 16
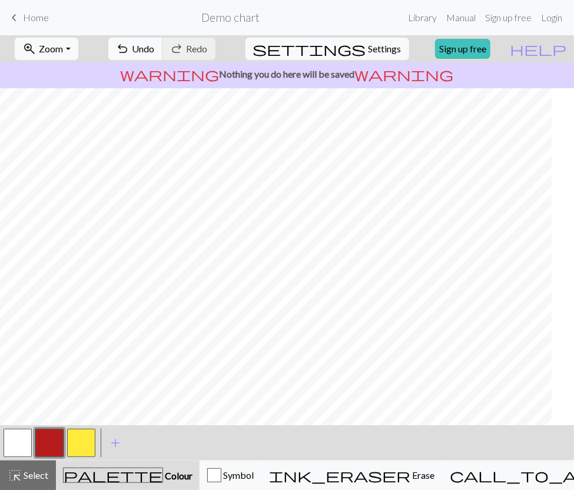
scroll to position [59, 0]
click at [155, 48] on span "Undo" at bounding box center [143, 48] width 22 height 11
click at [155, 52] on span "Undo" at bounding box center [143, 48] width 22 height 11
click at [155, 44] on span "Undo" at bounding box center [143, 48] width 22 height 11
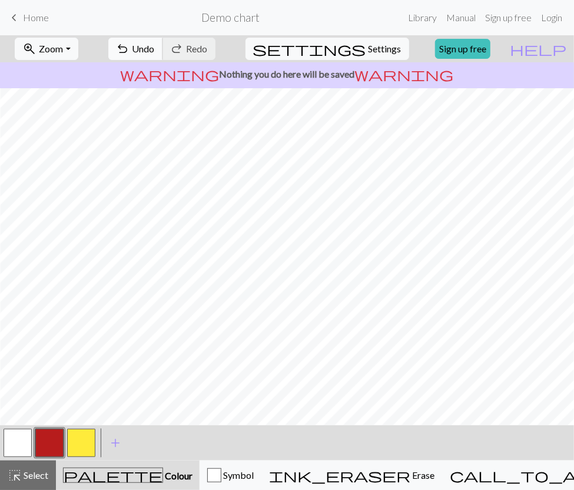
click at [155, 44] on span "Undo" at bounding box center [143, 48] width 22 height 11
click at [76, 444] on button "button" at bounding box center [81, 443] width 28 height 28
click at [76, 445] on button "button" at bounding box center [81, 443] width 28 height 28
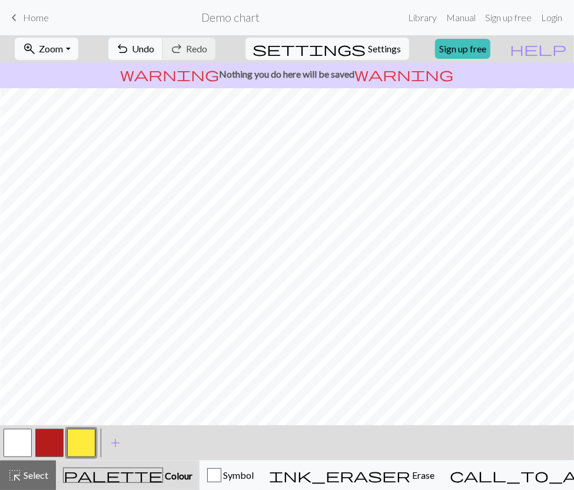
click at [21, 429] on button "button" at bounding box center [18, 443] width 28 height 28
click at [13, 438] on button "button" at bounding box center [18, 443] width 28 height 28
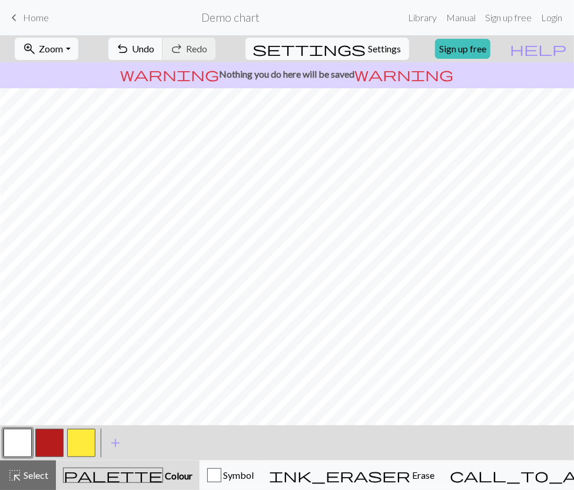
click at [91, 437] on button "button" at bounding box center [81, 443] width 28 height 28
click at [26, 440] on button "button" at bounding box center [18, 443] width 28 height 28
click at [102, 437] on button "add Add a colour" at bounding box center [115, 442] width 29 height 29
click at [87, 439] on div "Edit colour Name CC3 Use advanced picker workspace_premium Become a Pro user to…" at bounding box center [287, 245] width 574 height 490
click at [77, 440] on button "button" at bounding box center [81, 443] width 28 height 28
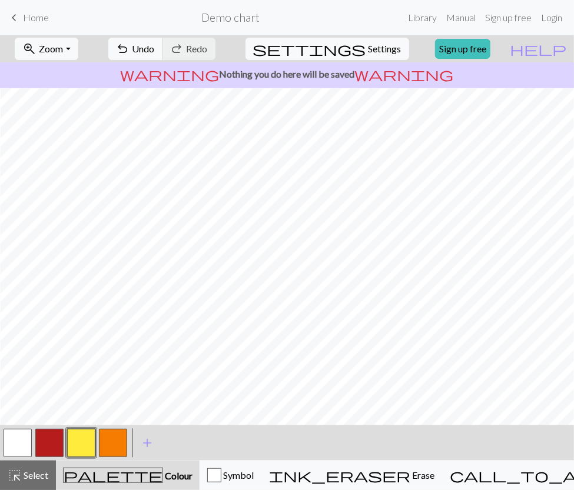
drag, startPoint x: 118, startPoint y: 445, endPoint x: 98, endPoint y: 440, distance: 20.1
click at [98, 440] on div at bounding box center [113, 443] width 32 height 32
click at [105, 442] on button "button" at bounding box center [113, 443] width 28 height 28
click at [108, 443] on button "button" at bounding box center [113, 443] width 28 height 28
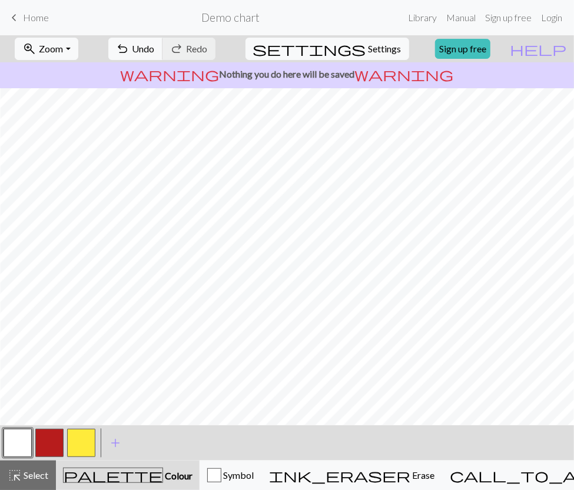
click at [80, 447] on button "button" at bounding box center [81, 443] width 28 height 28
drag, startPoint x: 295, startPoint y: 425, endPoint x: 390, endPoint y: 428, distance: 94.2
click at [390, 428] on div "zoom_in Zoom Zoom Fit all Fit width Fit height 50% 100% 150% 200% undo Undo Und…" at bounding box center [287, 262] width 574 height 455
click at [8, 441] on button "button" at bounding box center [18, 443] width 28 height 28
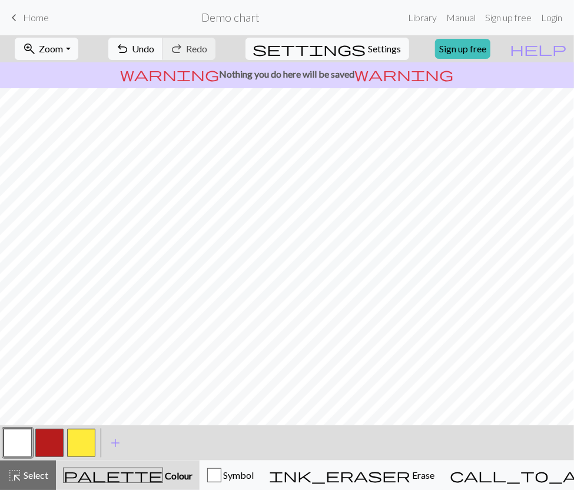
click at [16, 445] on button "button" at bounding box center [18, 443] width 28 height 28
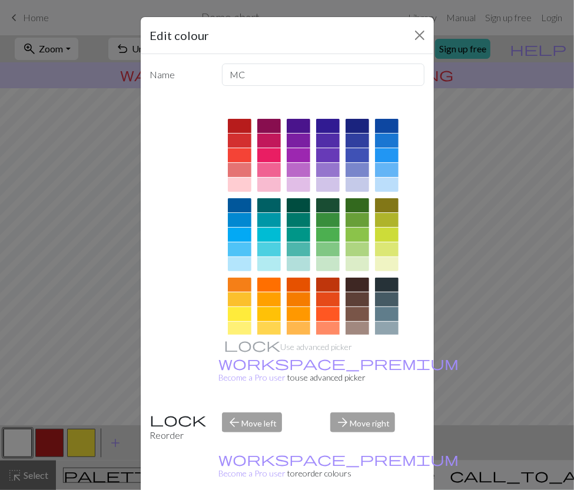
click at [351, 283] on div at bounding box center [357, 285] width 24 height 14
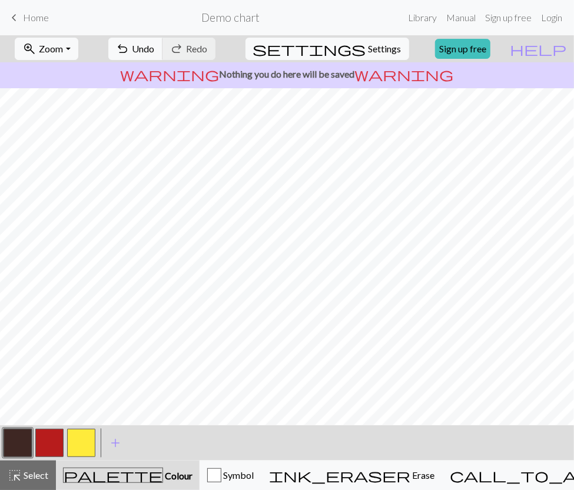
click at [7, 444] on button "button" at bounding box center [18, 443] width 28 height 28
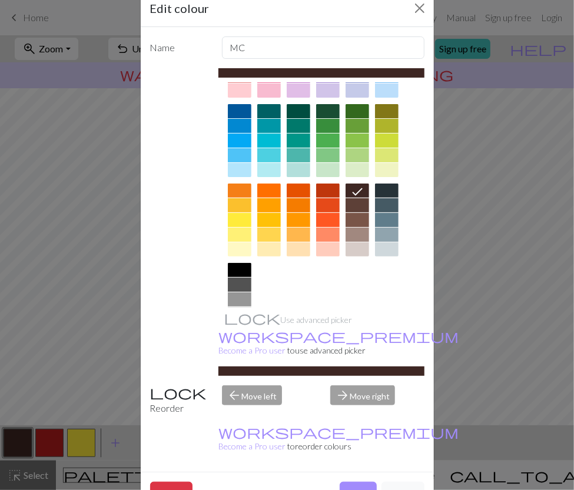
scroll to position [108, 0]
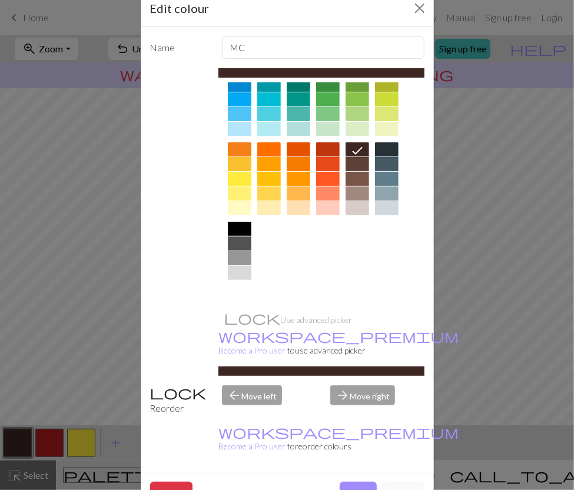
click at [238, 286] on div at bounding box center [240, 288] width 24 height 14
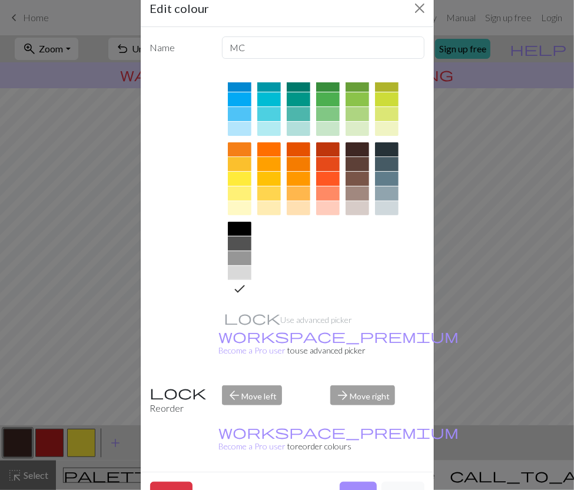
click at [359, 482] on button "Done" at bounding box center [357, 493] width 37 height 22
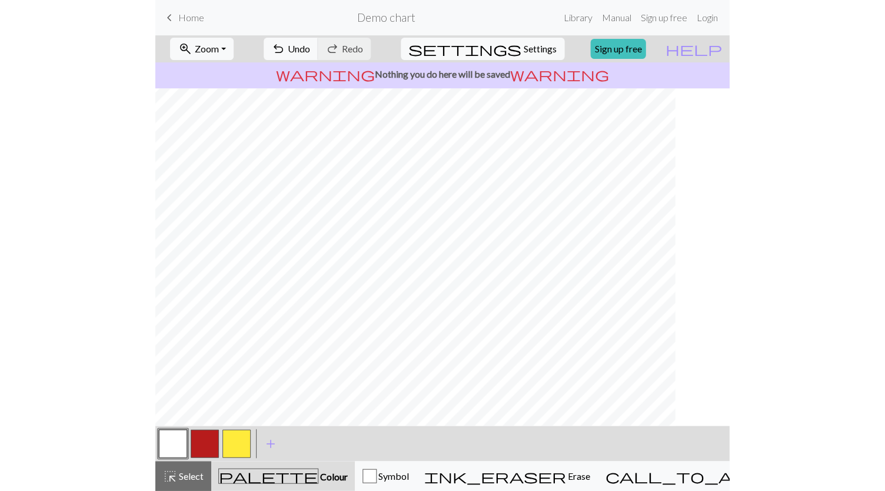
scroll to position [59, 0]
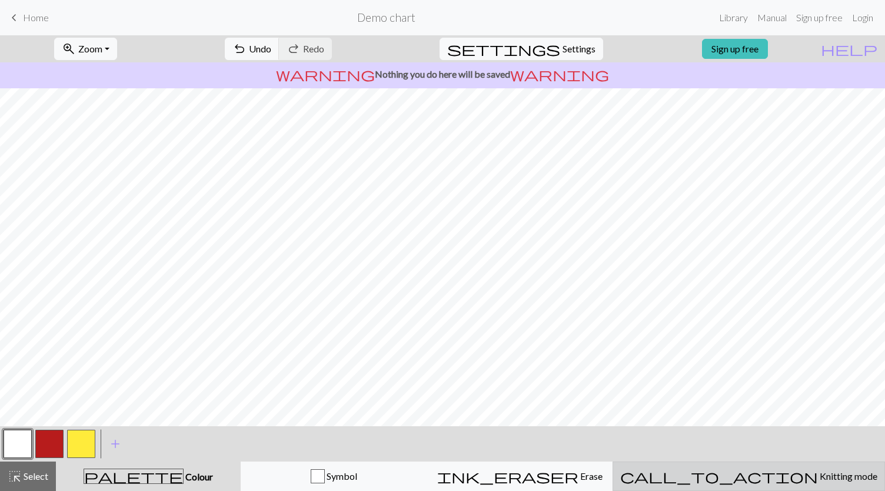
click at [751, 472] on span "call_to_action" at bounding box center [719, 476] width 198 height 16
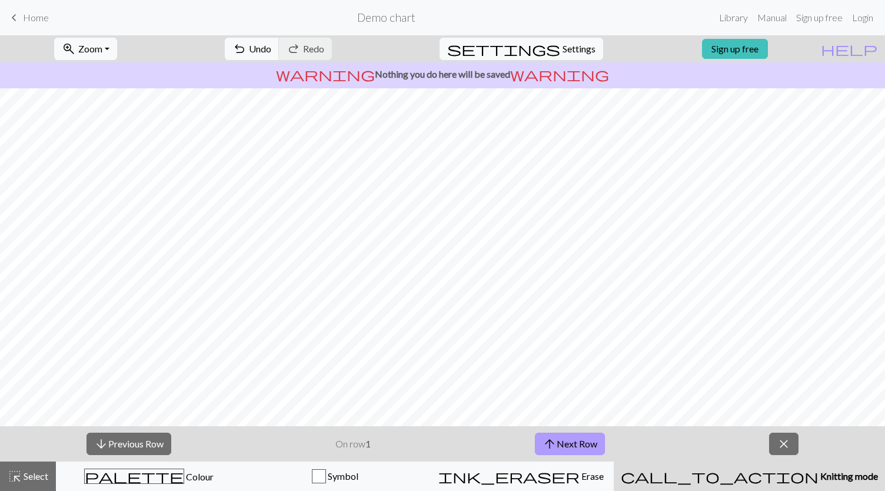
click at [566, 442] on button "arrow_upward Next Row" at bounding box center [570, 443] width 70 height 22
click at [560, 441] on button "arrow_upward Next Row" at bounding box center [570, 443] width 70 height 22
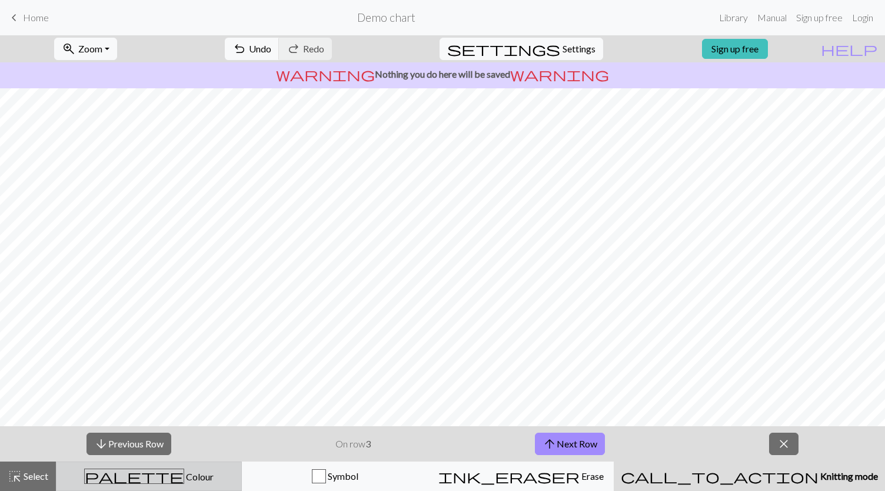
click at [140, 470] on span "palette" at bounding box center [134, 476] width 99 height 16
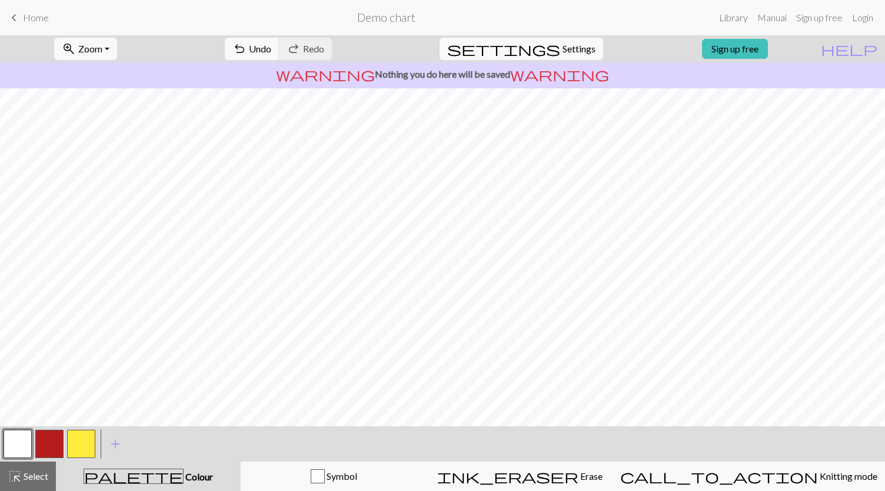
click at [48, 444] on button "button" at bounding box center [49, 444] width 28 height 28
click at [578, 41] on button "settings Settings" at bounding box center [522, 49] width 164 height 22
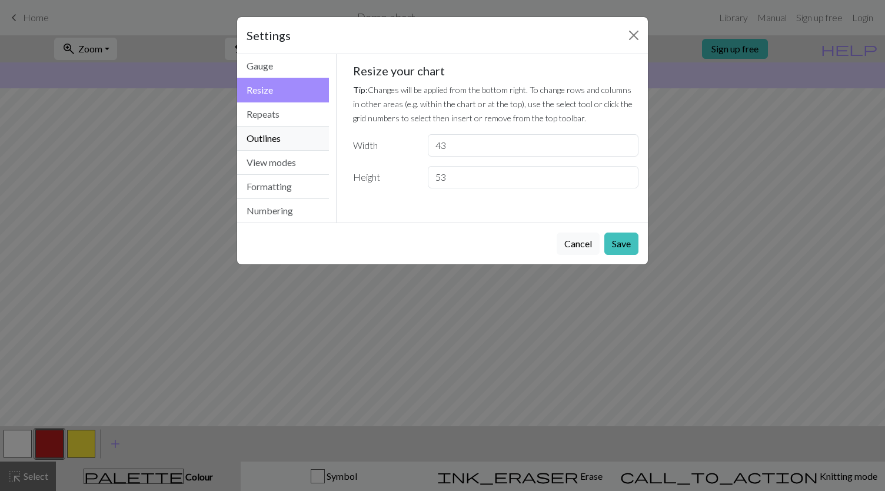
click at [272, 139] on button "Outlines" at bounding box center [283, 139] width 92 height 24
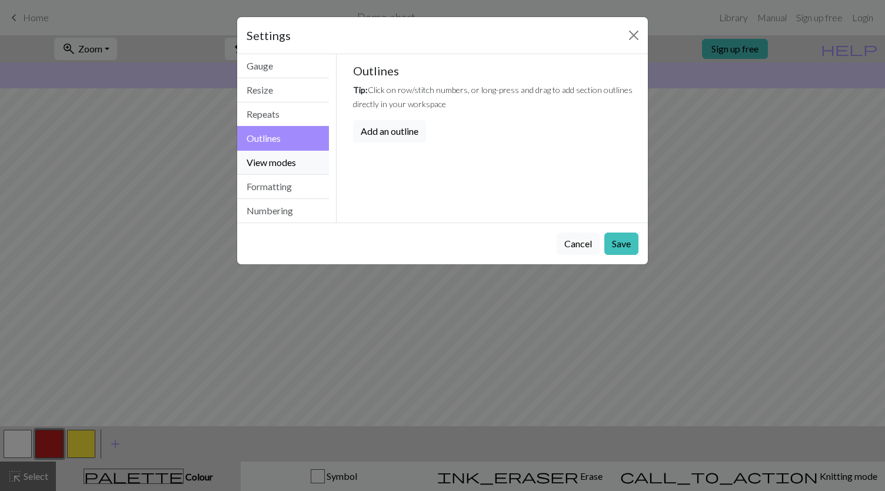
click at [275, 165] on button "View modes" at bounding box center [283, 163] width 92 height 24
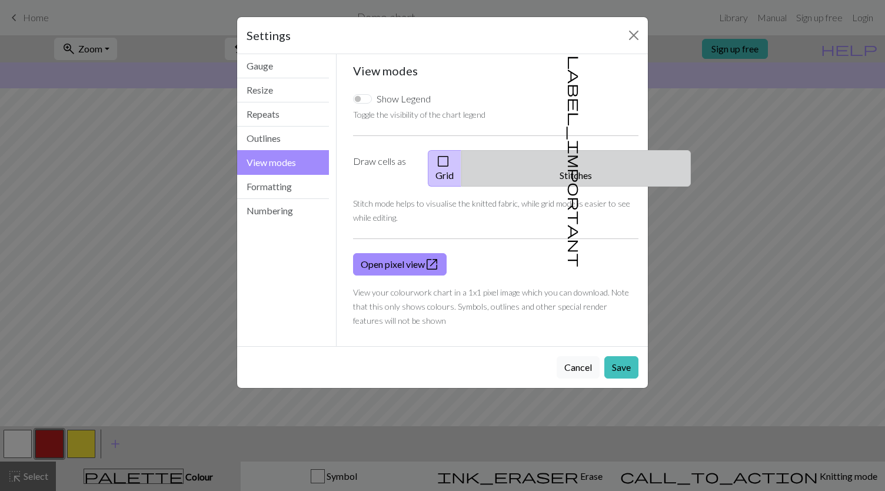
click at [548, 164] on button "label_important Stitches" at bounding box center [575, 168] width 229 height 36
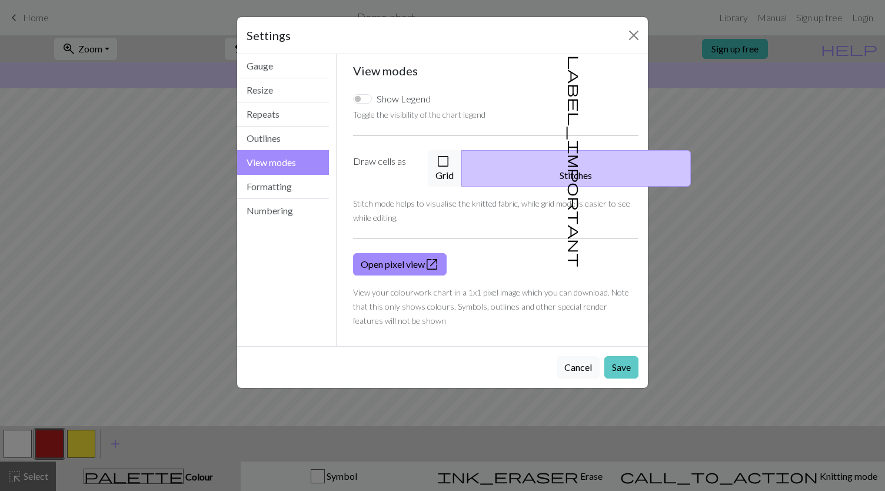
click at [619, 356] on button "Save" at bounding box center [621, 367] width 34 height 22
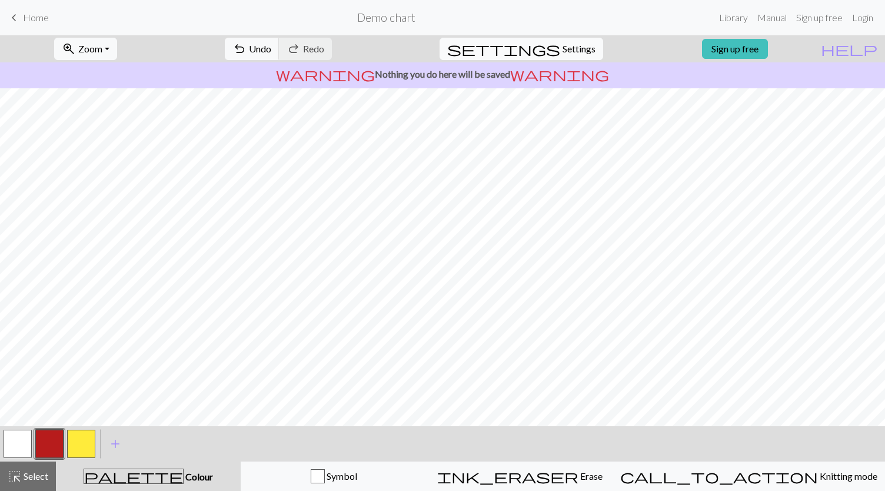
click at [565, 55] on span "Settings" at bounding box center [578, 49] width 33 height 14
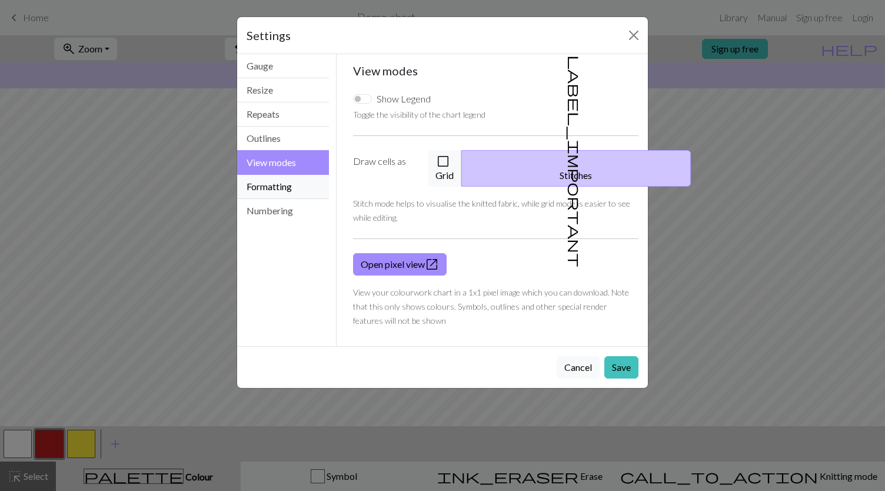
click at [286, 184] on button "Formatting" at bounding box center [283, 187] width 92 height 24
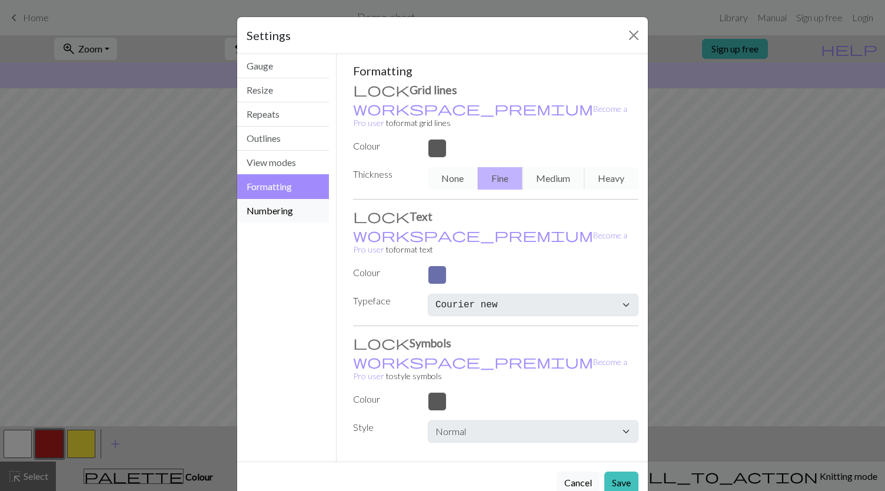
click at [269, 210] on button "Numbering" at bounding box center [283, 211] width 92 height 24
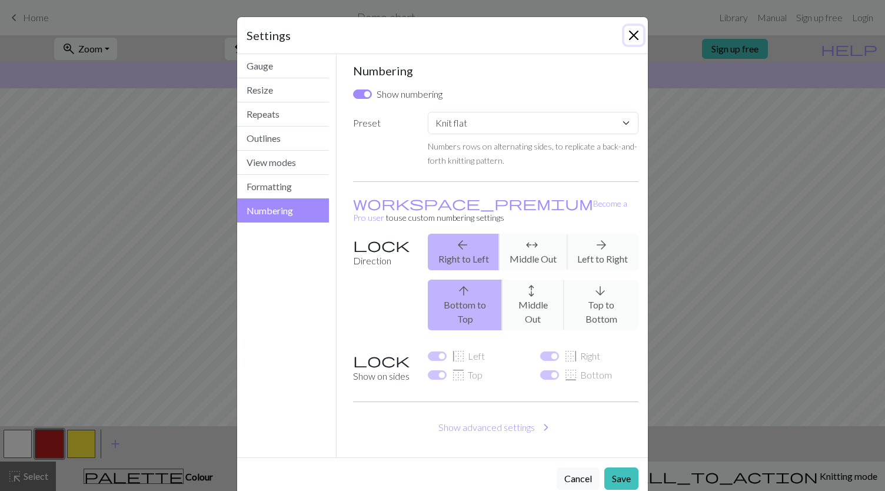
click at [630, 38] on button "Close" at bounding box center [633, 35] width 19 height 19
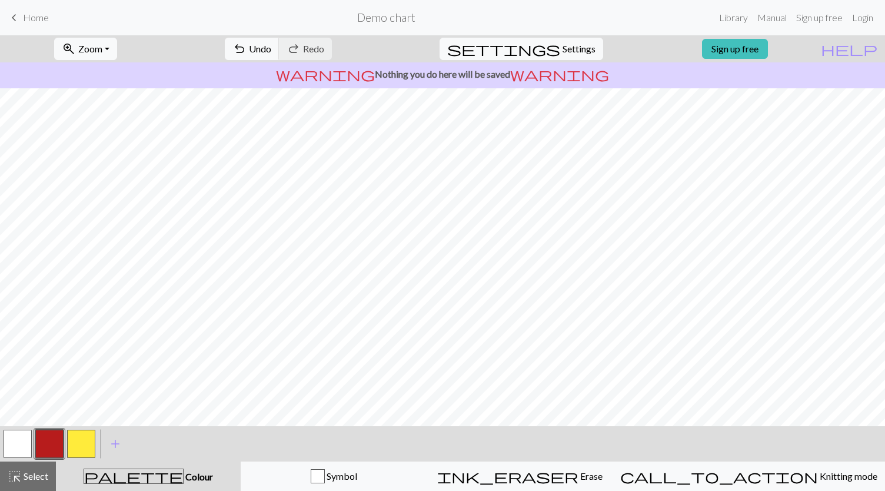
click at [5, 440] on button "button" at bounding box center [18, 444] width 28 height 28
click at [19, 444] on button "button" at bounding box center [18, 444] width 28 height 28
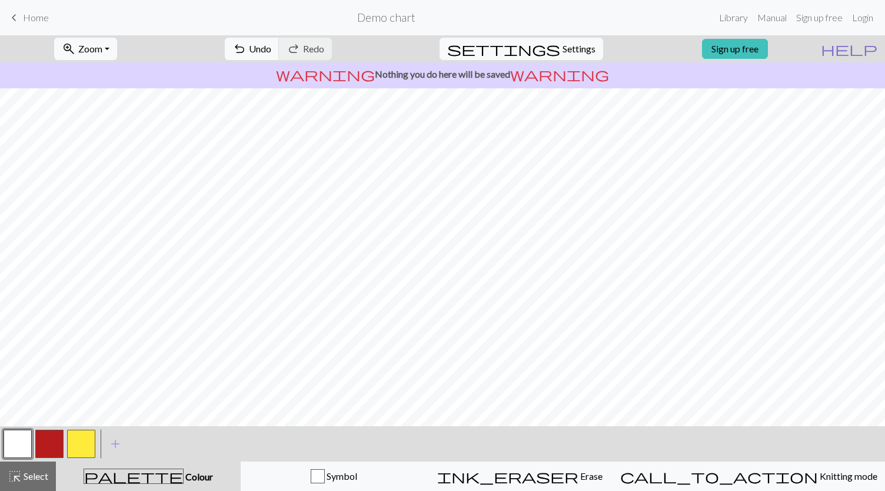
click at [871, 46] on span "help" at bounding box center [849, 49] width 56 height 16
